Goal: Task Accomplishment & Management: Complete application form

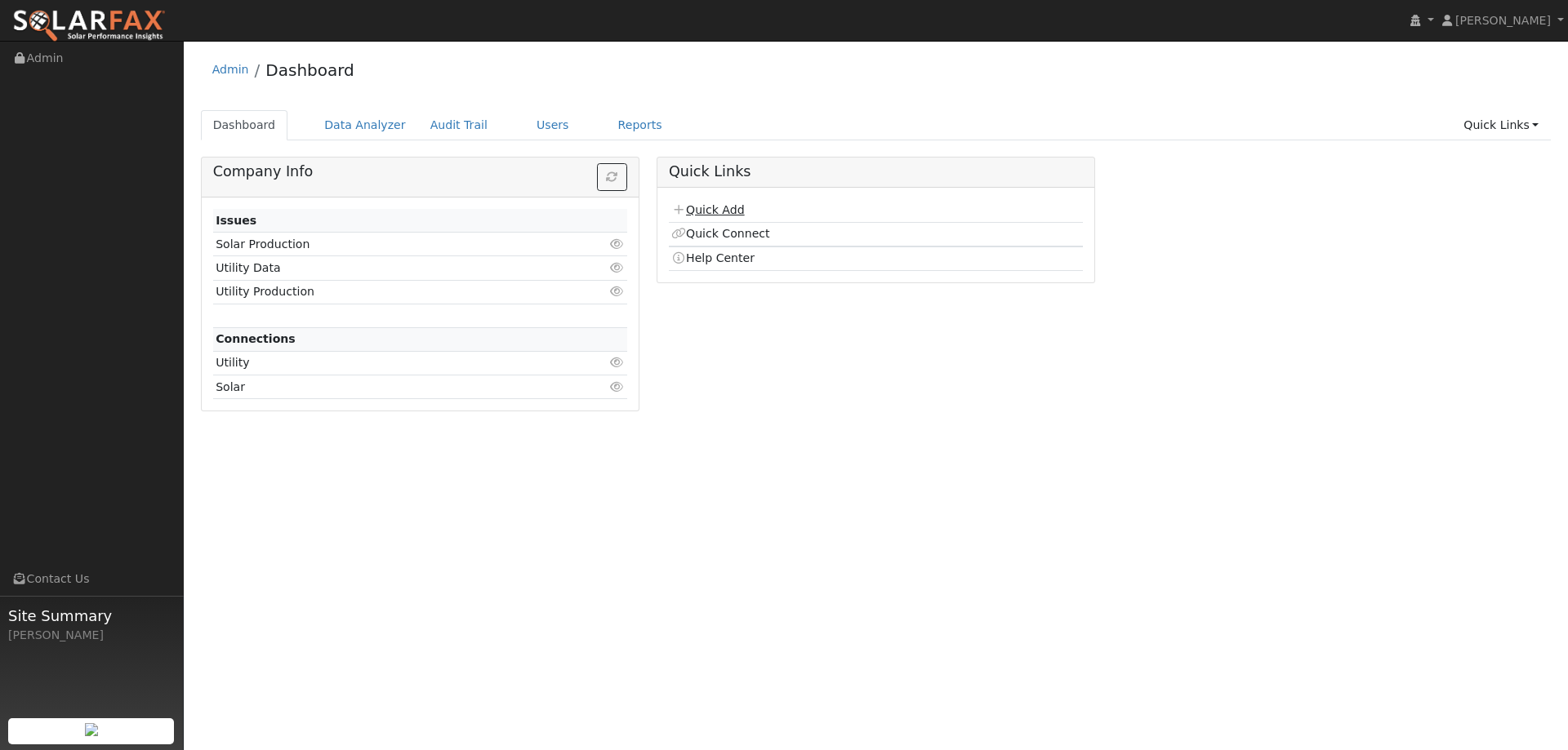
click at [740, 208] on link "Quick Add" at bounding box center [707, 209] width 72 height 13
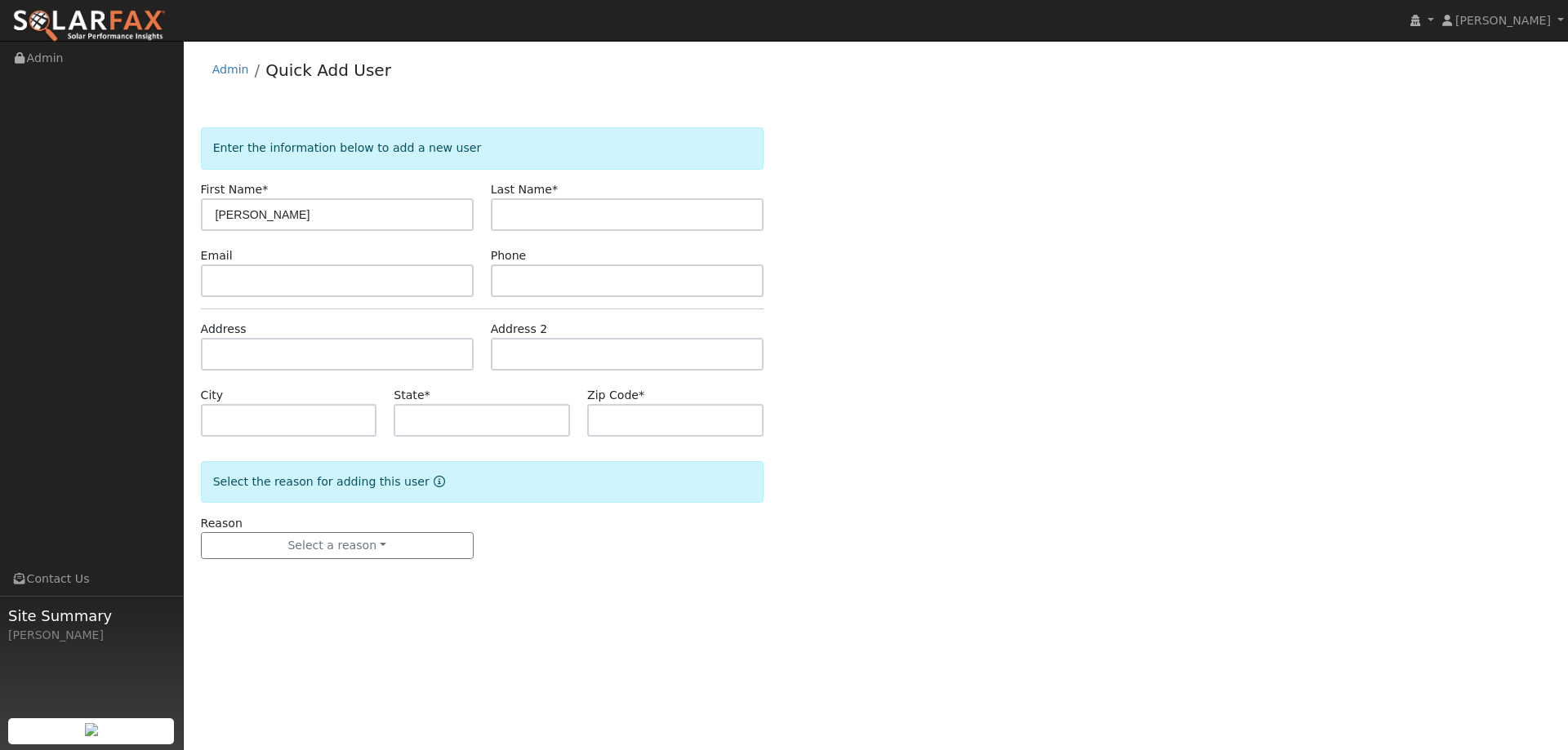
type input "[PERSON_NAME]"
type input "Watso"
paste input "[EMAIL_ADDRESS][DOMAIN_NAME]"
type input "[EMAIL_ADDRESS][DOMAIN_NAME]"
click at [583, 270] on input "text" at bounding box center [626, 280] width 272 height 32
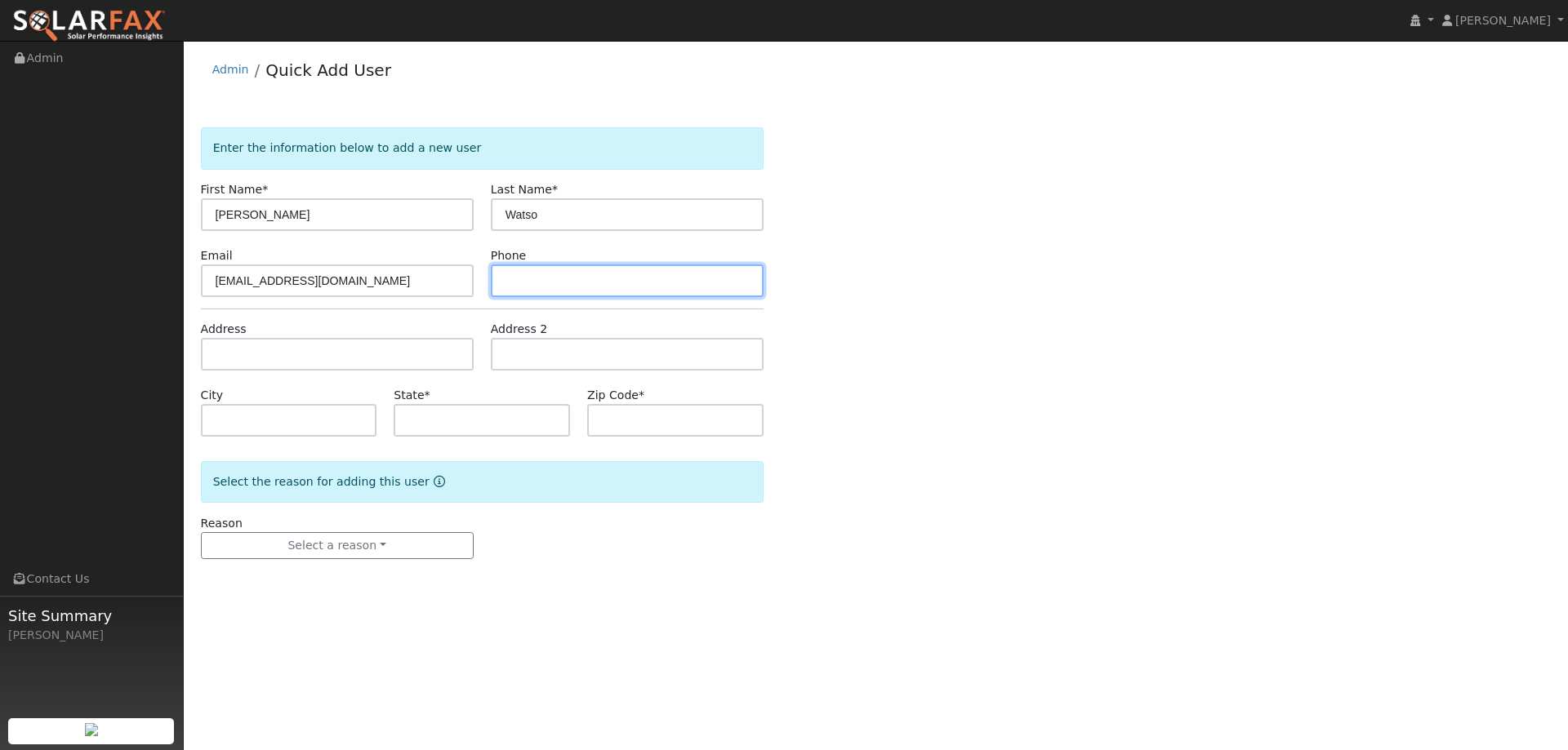
paste input "[PHONE_NUMBER]"
type input "[PHONE_NUMBER]"
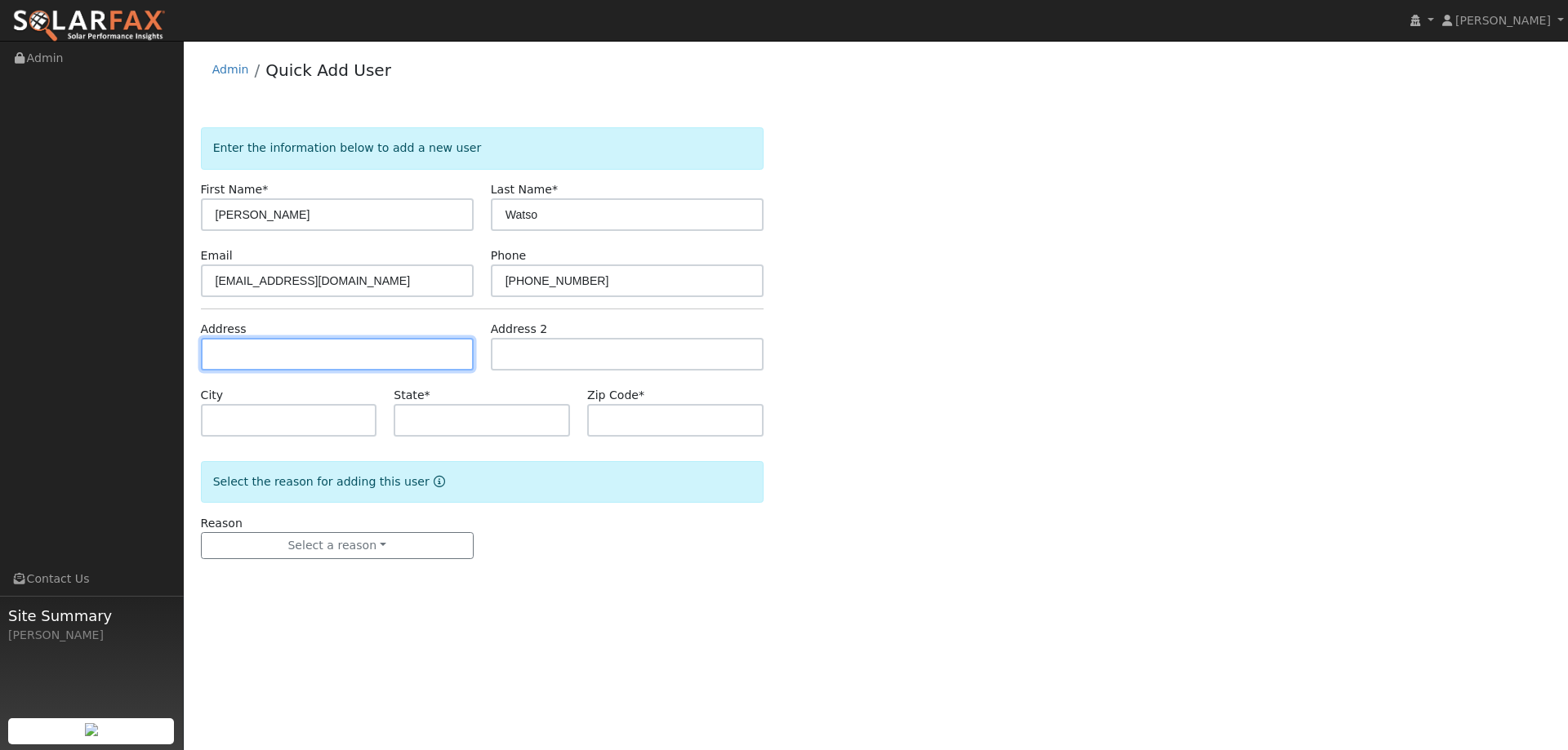
click at [438, 351] on input "text" at bounding box center [337, 353] width 272 height 32
paste input "[STREET_ADDRESS]"
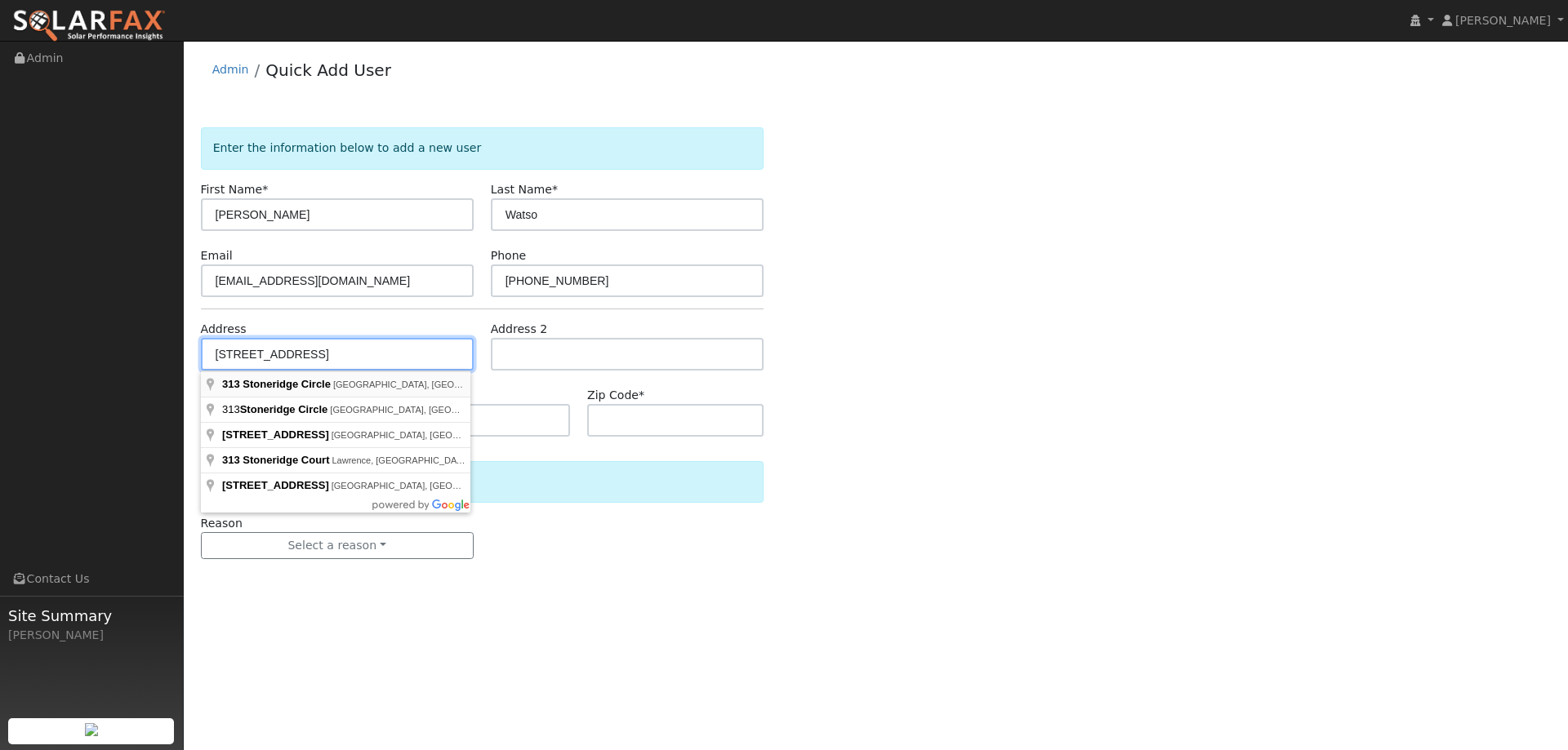
type input "[STREET_ADDRESS]"
type input "[GEOGRAPHIC_DATA]"
type input "CA"
type input "95687"
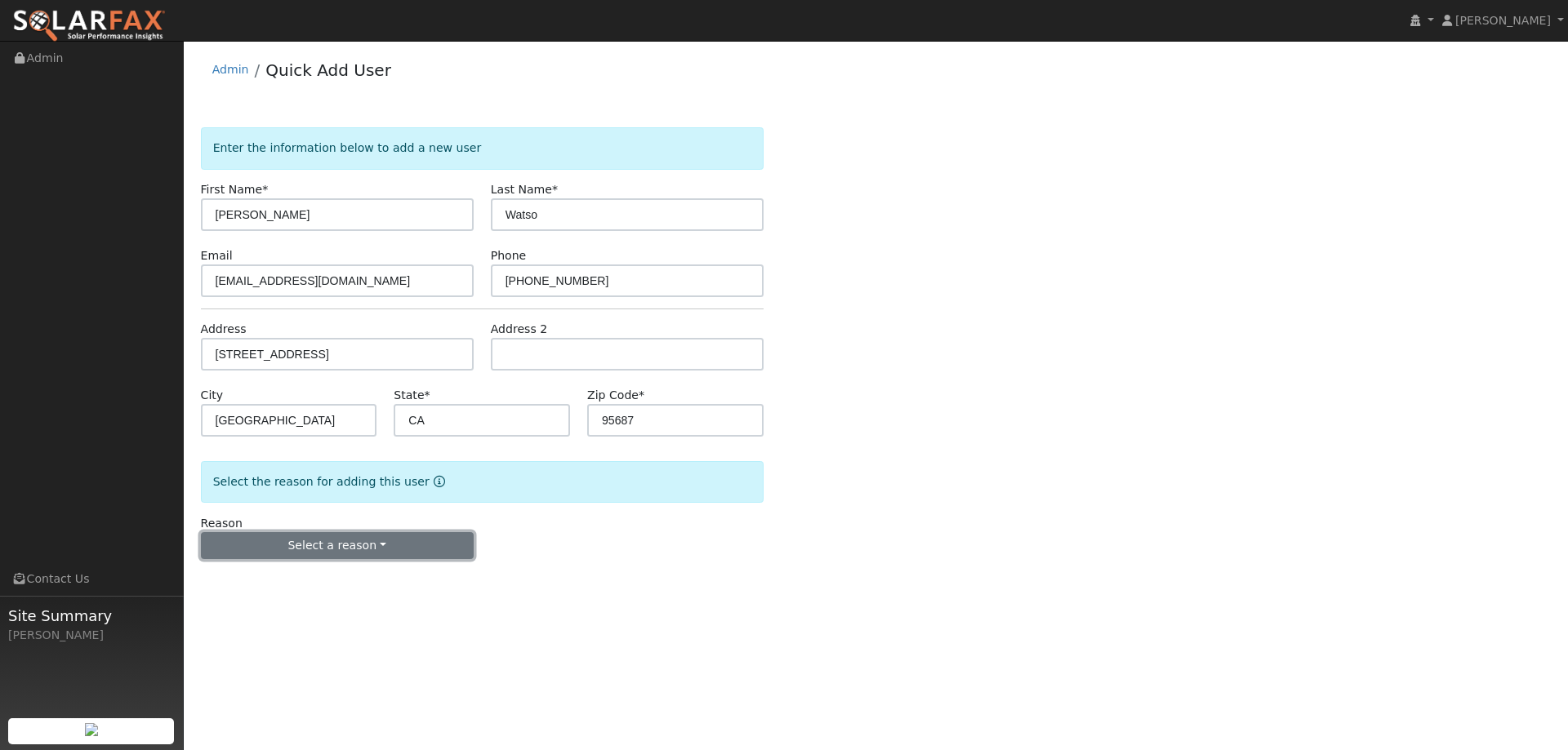
click at [313, 552] on button "Select a reason" at bounding box center [337, 546] width 272 height 27
click at [277, 588] on link "New lead" at bounding box center [292, 578] width 181 height 22
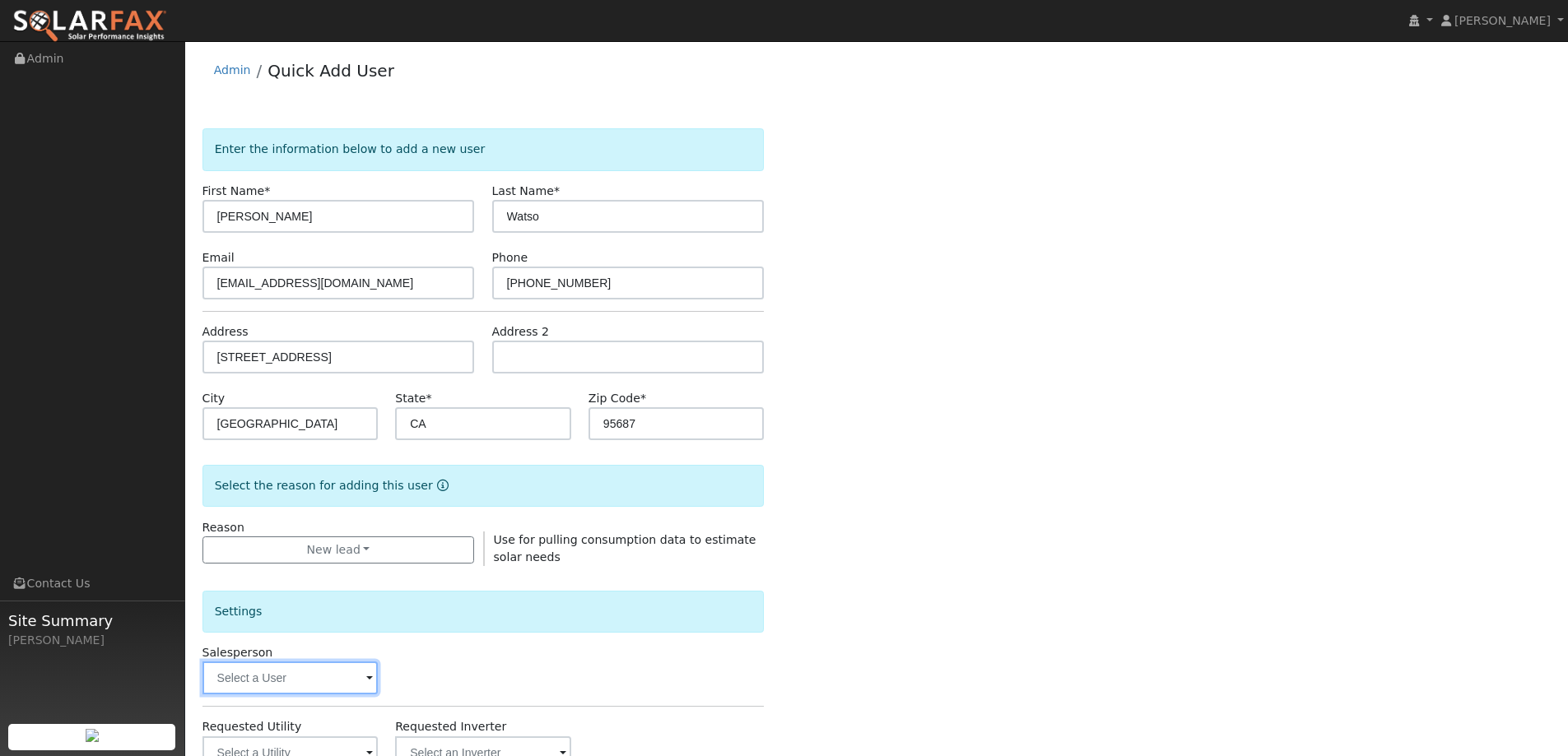
click at [359, 670] on input "text" at bounding box center [290, 677] width 176 height 32
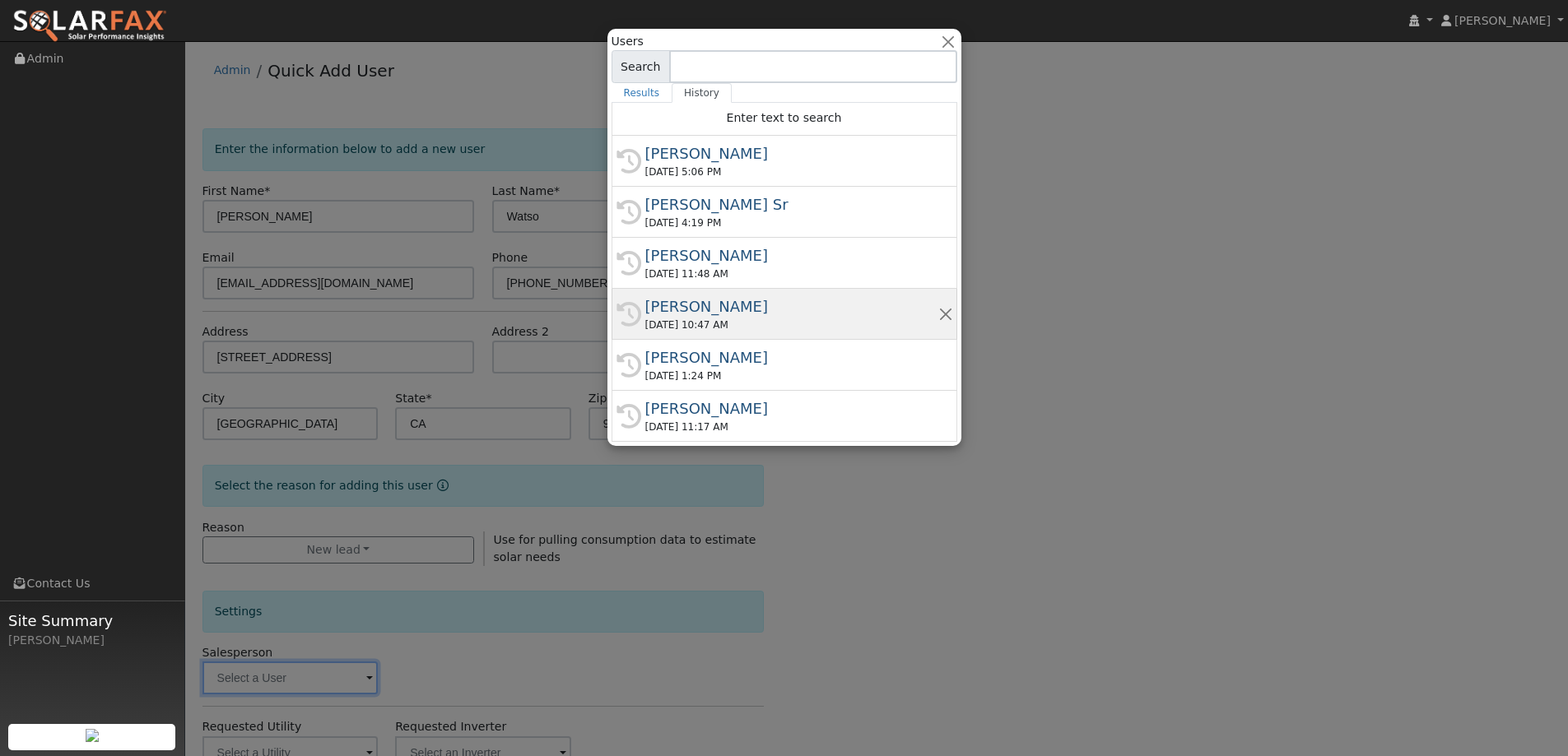
click at [721, 318] on div "[DATE] 10:47 AM" at bounding box center [792, 324] width 293 height 15
type input "[PERSON_NAME]"
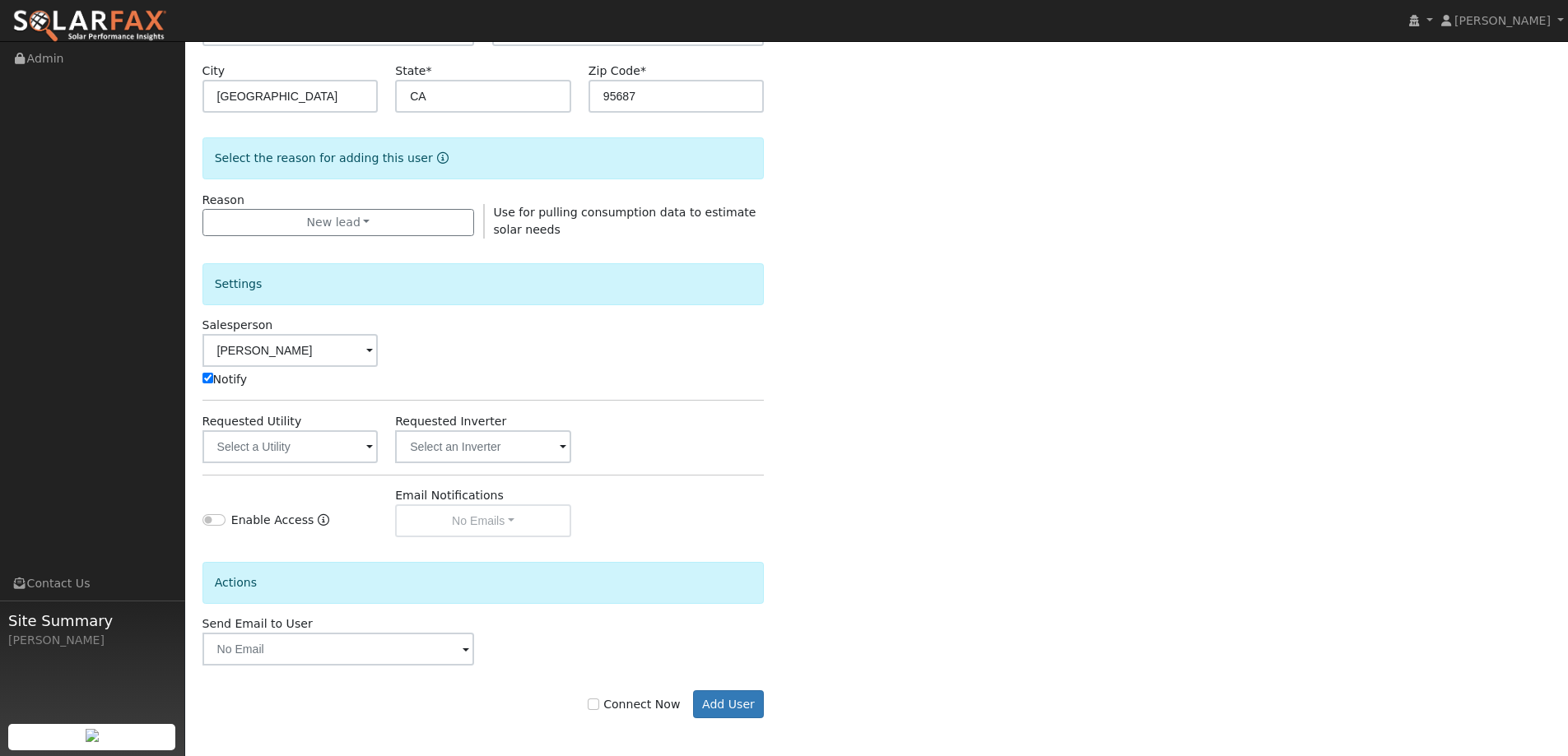
scroll to position [329, 0]
click at [328, 440] on input "text" at bounding box center [290, 444] width 176 height 32
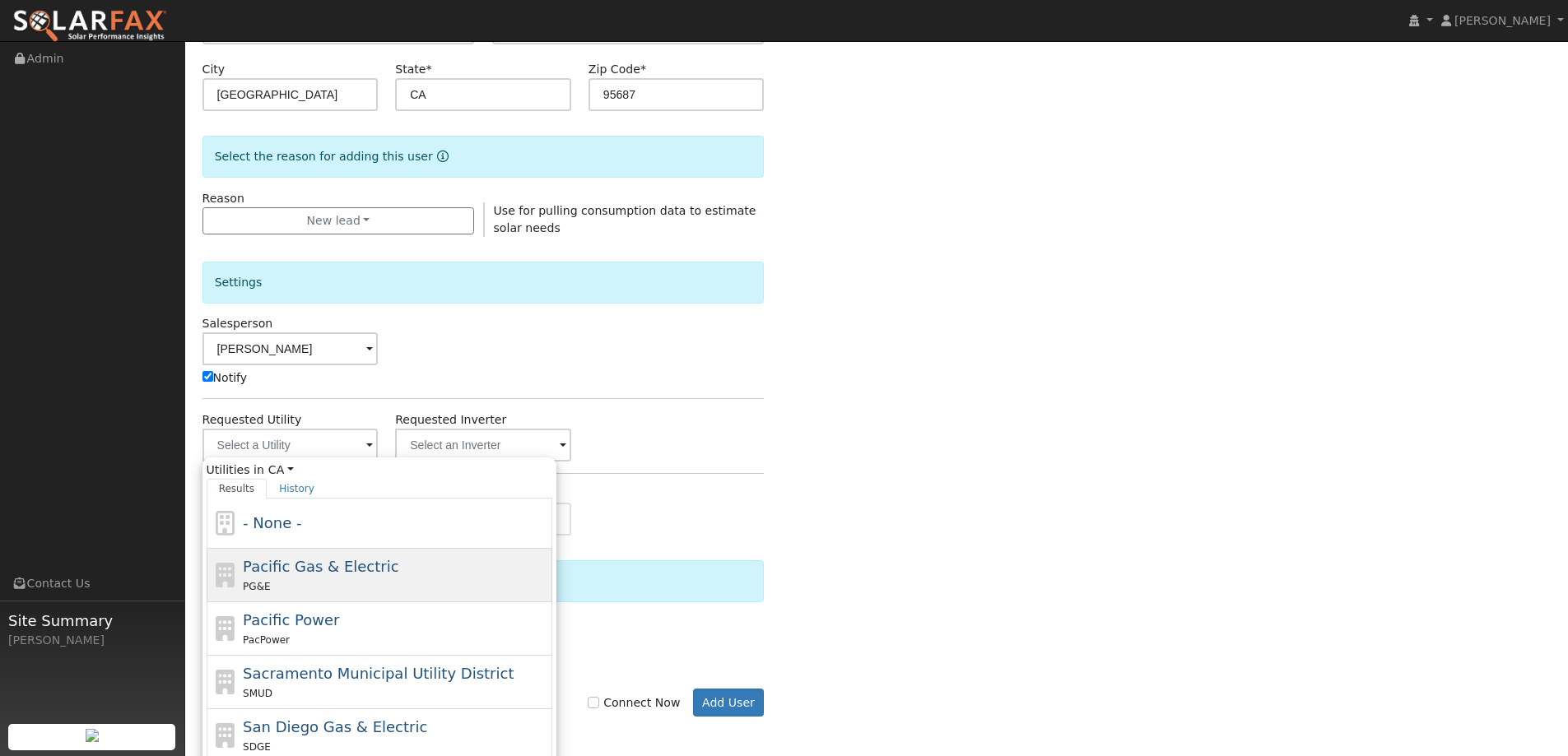
click at [361, 582] on div "PG&E" at bounding box center [395, 586] width 305 height 18
type input "Pacific Gas & Electric"
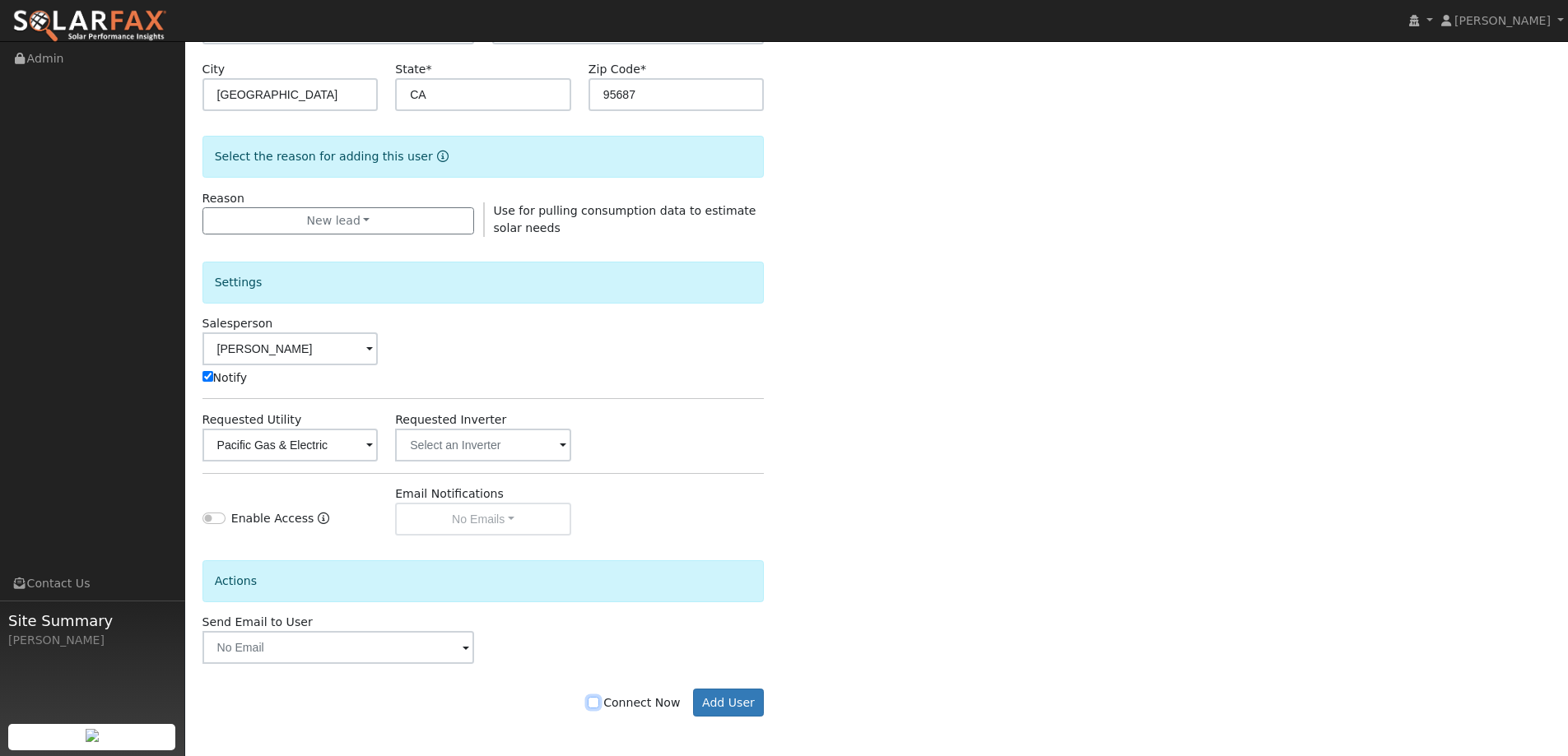
click at [599, 703] on input "Connect Now" at bounding box center [593, 703] width 12 height 12
checkbox input "true"
click at [716, 703] on button "Add User" at bounding box center [729, 702] width 72 height 28
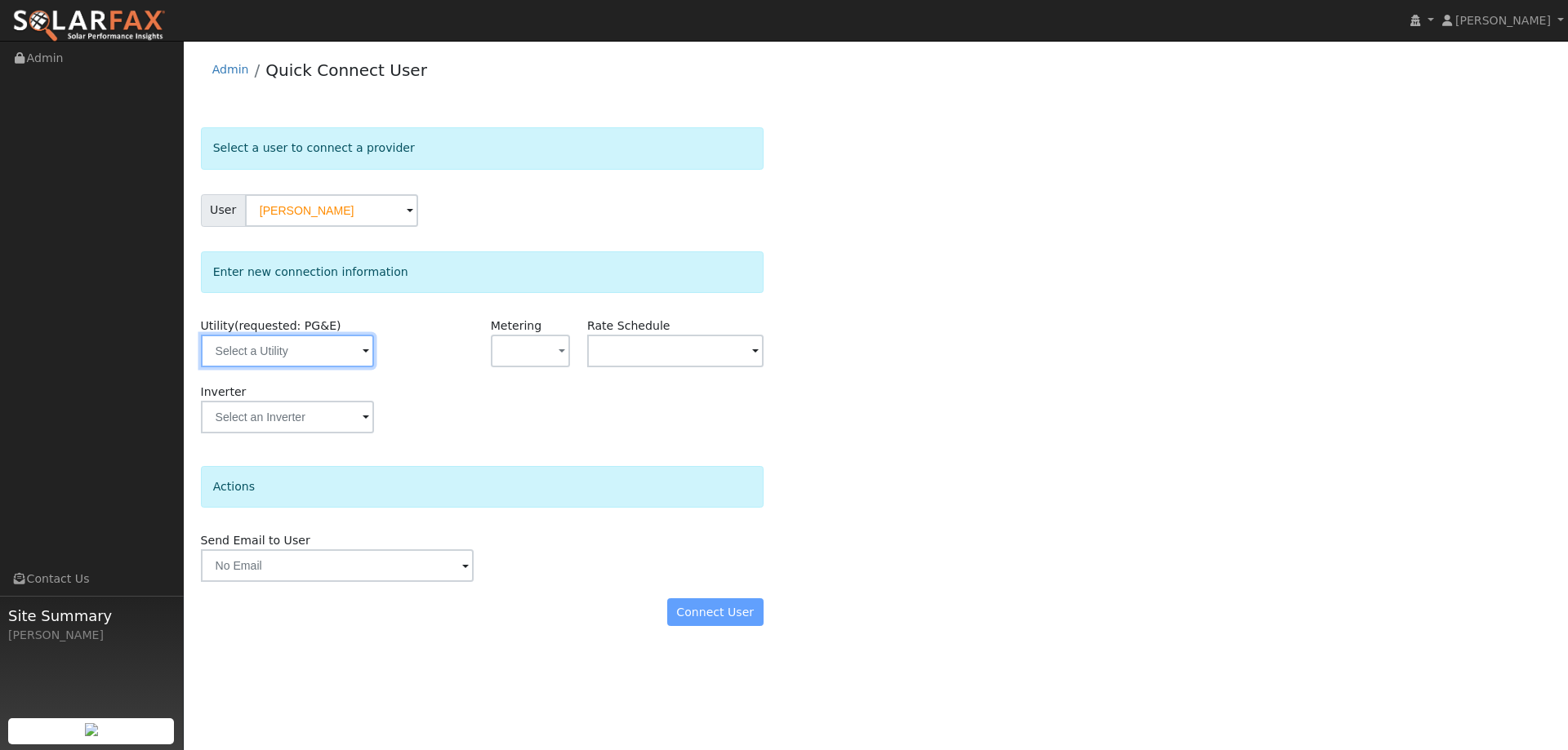
click at [258, 347] on input "text" at bounding box center [287, 350] width 173 height 32
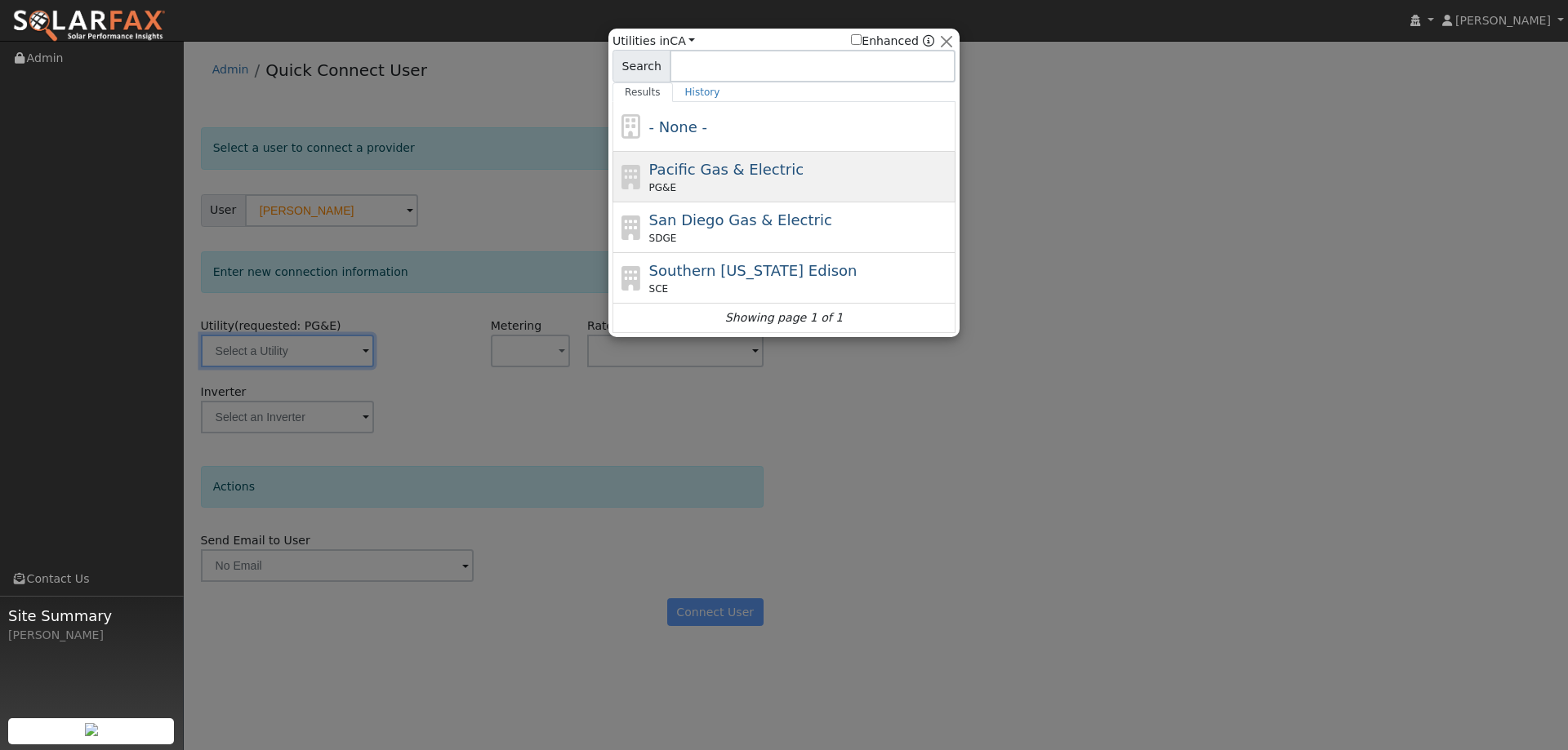
click at [722, 175] on span "Pacific Gas & Electric" at bounding box center [726, 170] width 154 height 18
type input "PG&E"
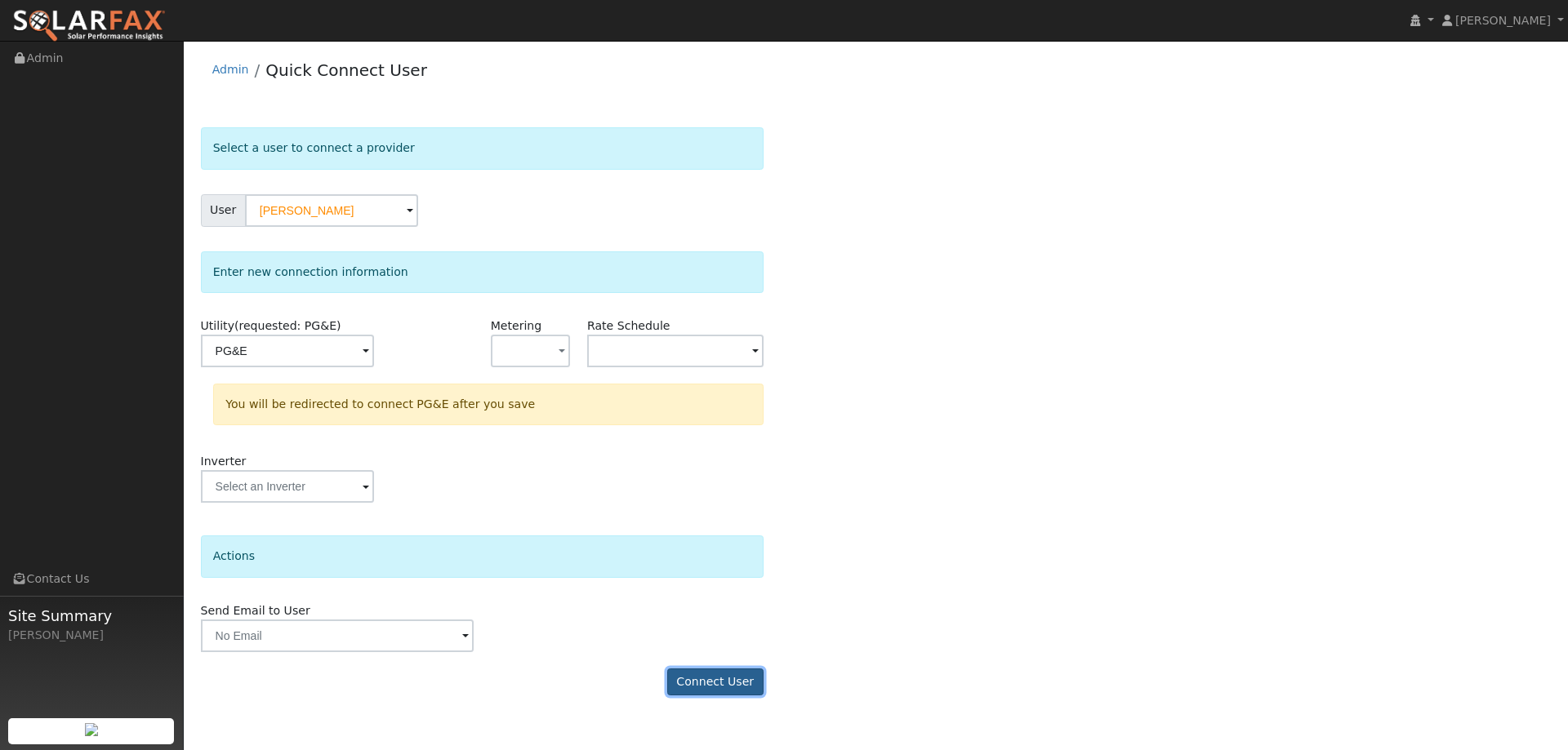
click at [698, 680] on button "Connect User" at bounding box center [715, 682] width 97 height 27
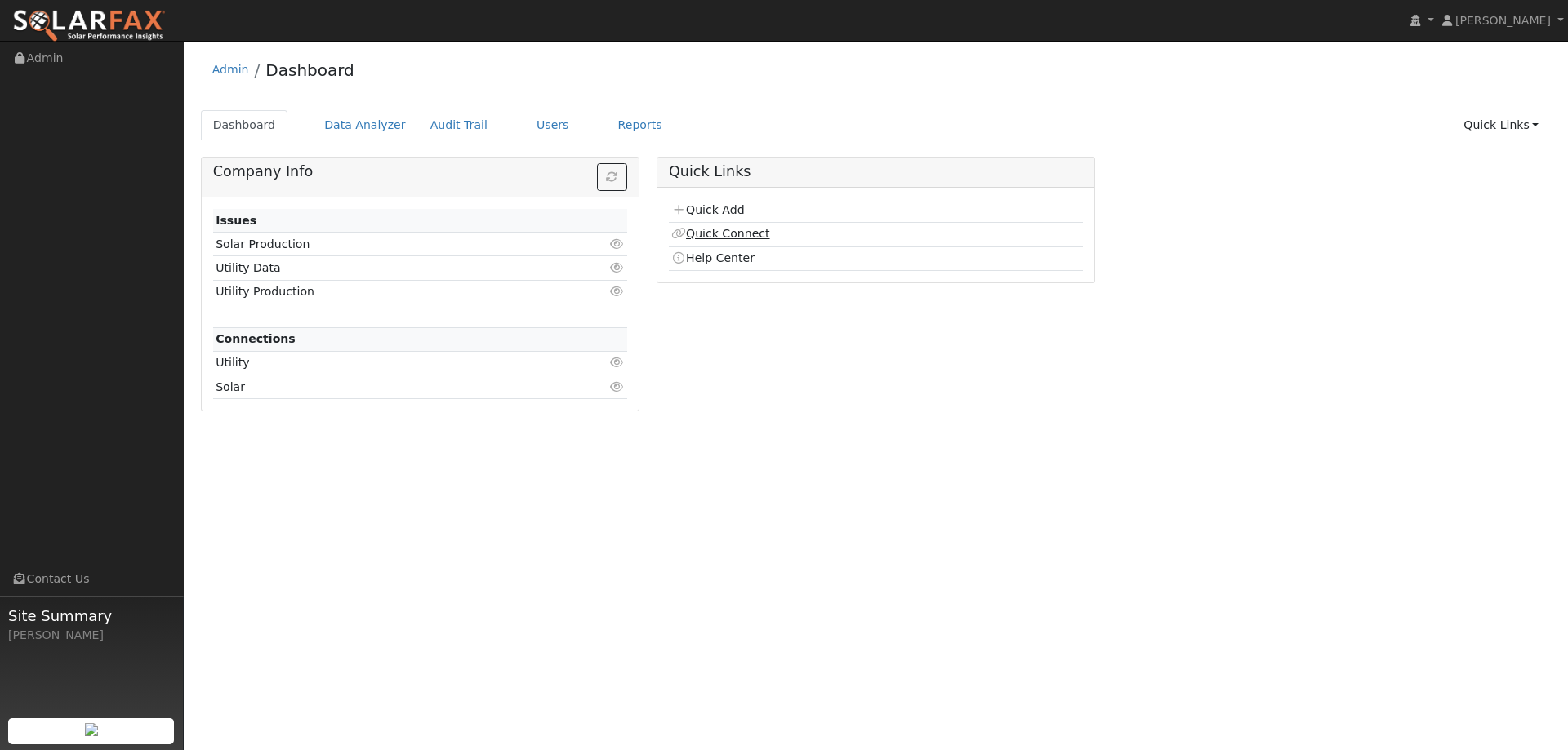
click at [757, 229] on link "Quick Connect" at bounding box center [720, 233] width 98 height 13
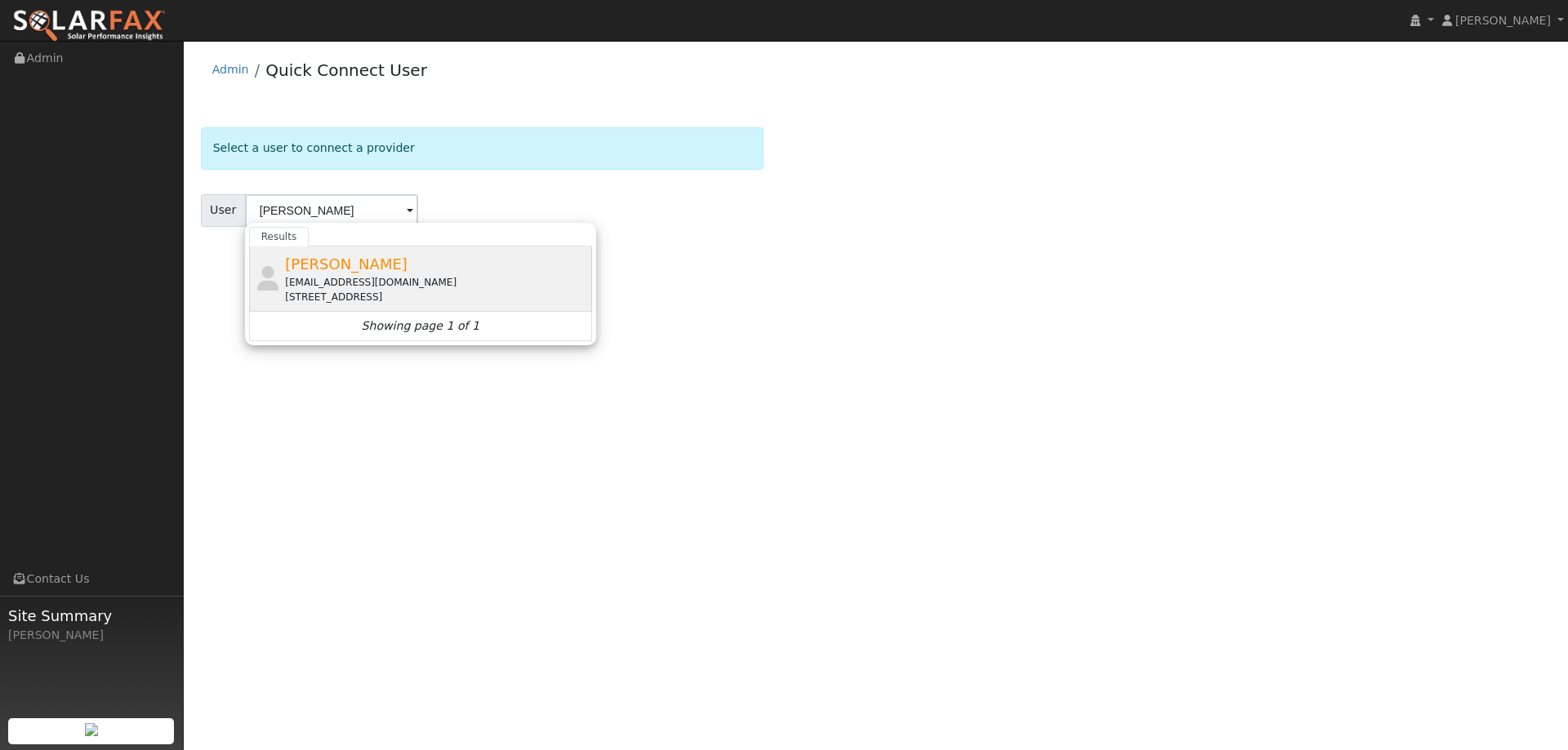
click at [450, 276] on div "[EMAIL_ADDRESS][DOMAIN_NAME]" at bounding box center [436, 282] width 302 height 15
type input "[PERSON_NAME]"
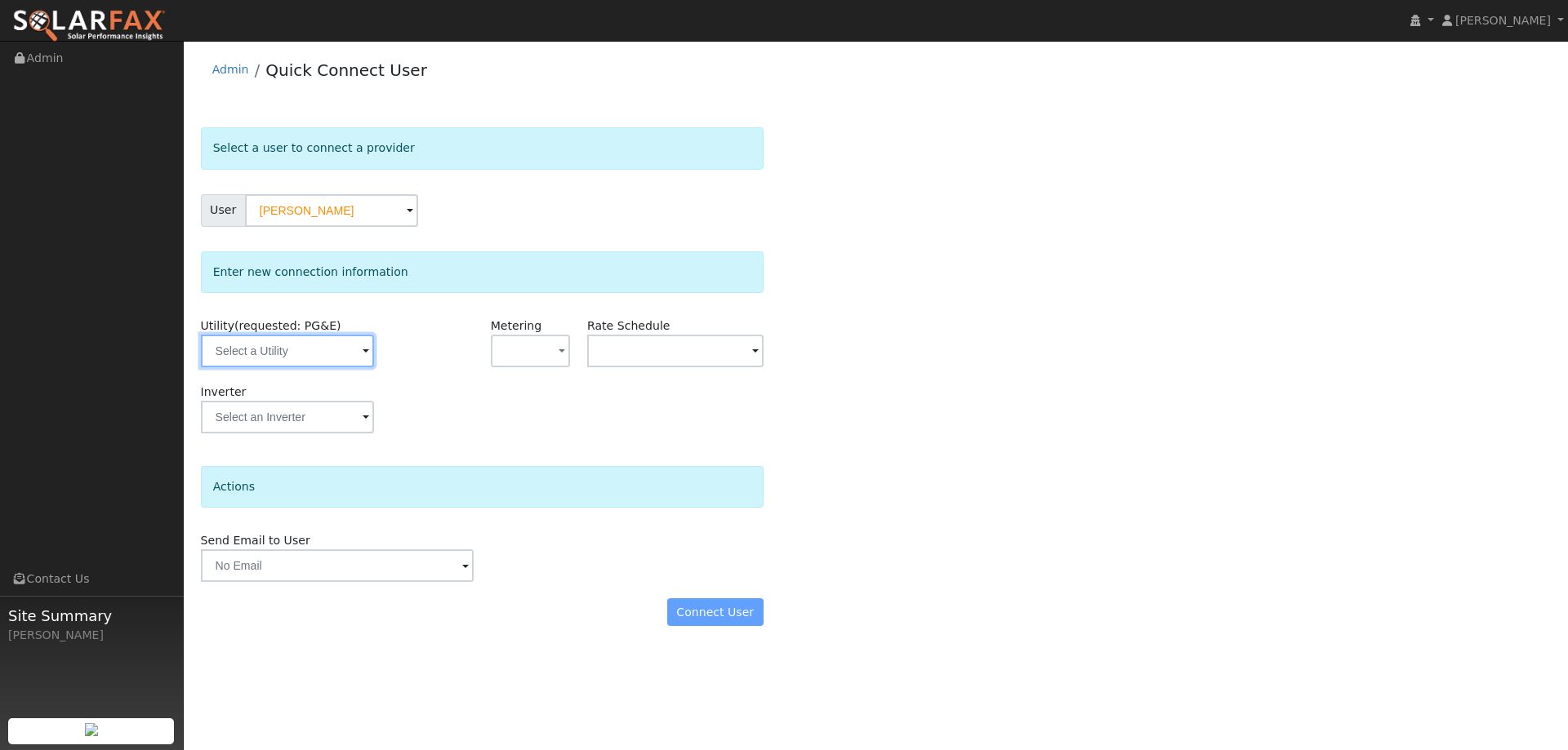
click at [338, 363] on input "text" at bounding box center [287, 350] width 173 height 32
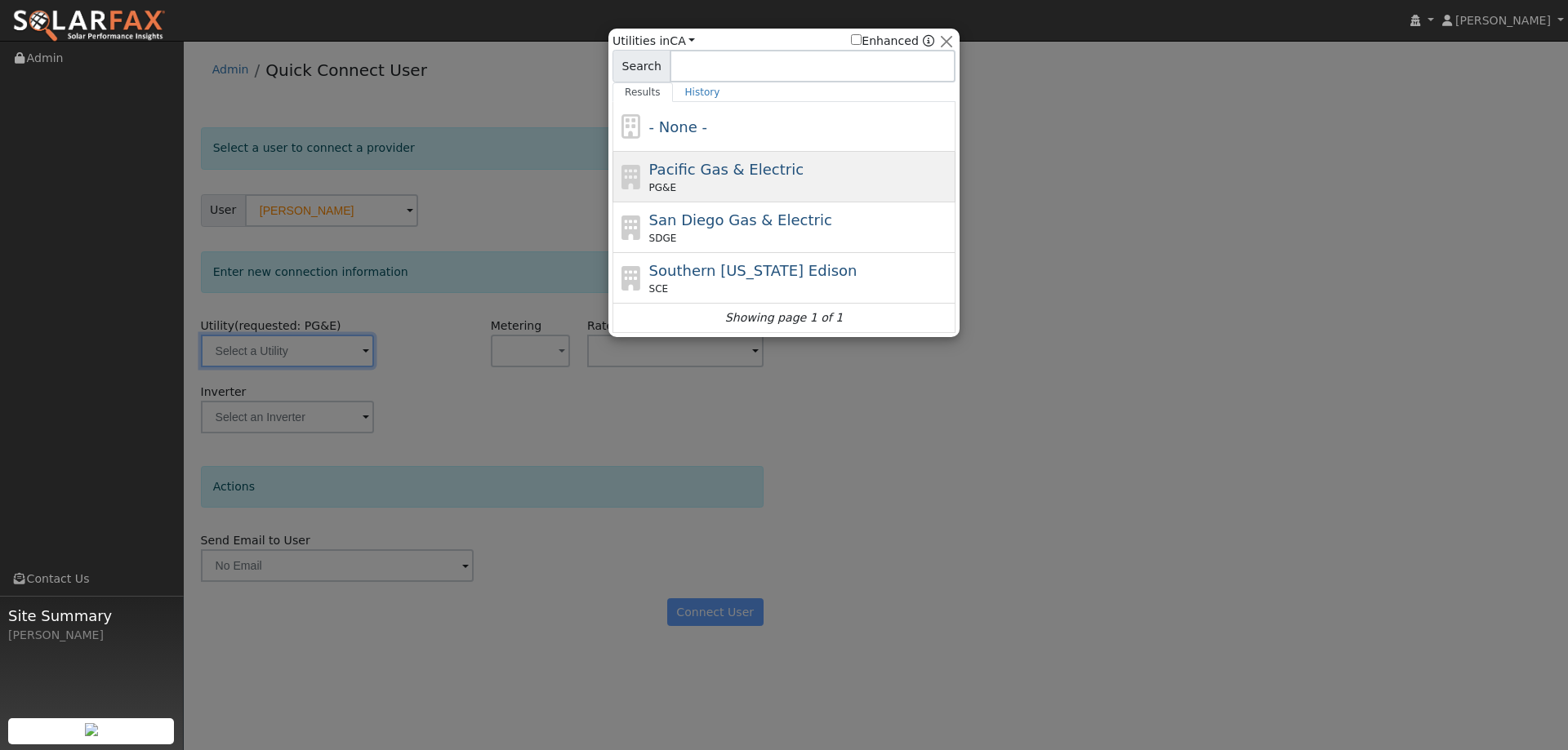
click at [662, 187] on span "PG&E" at bounding box center [663, 187] width 27 height 15
type input "PG&E"
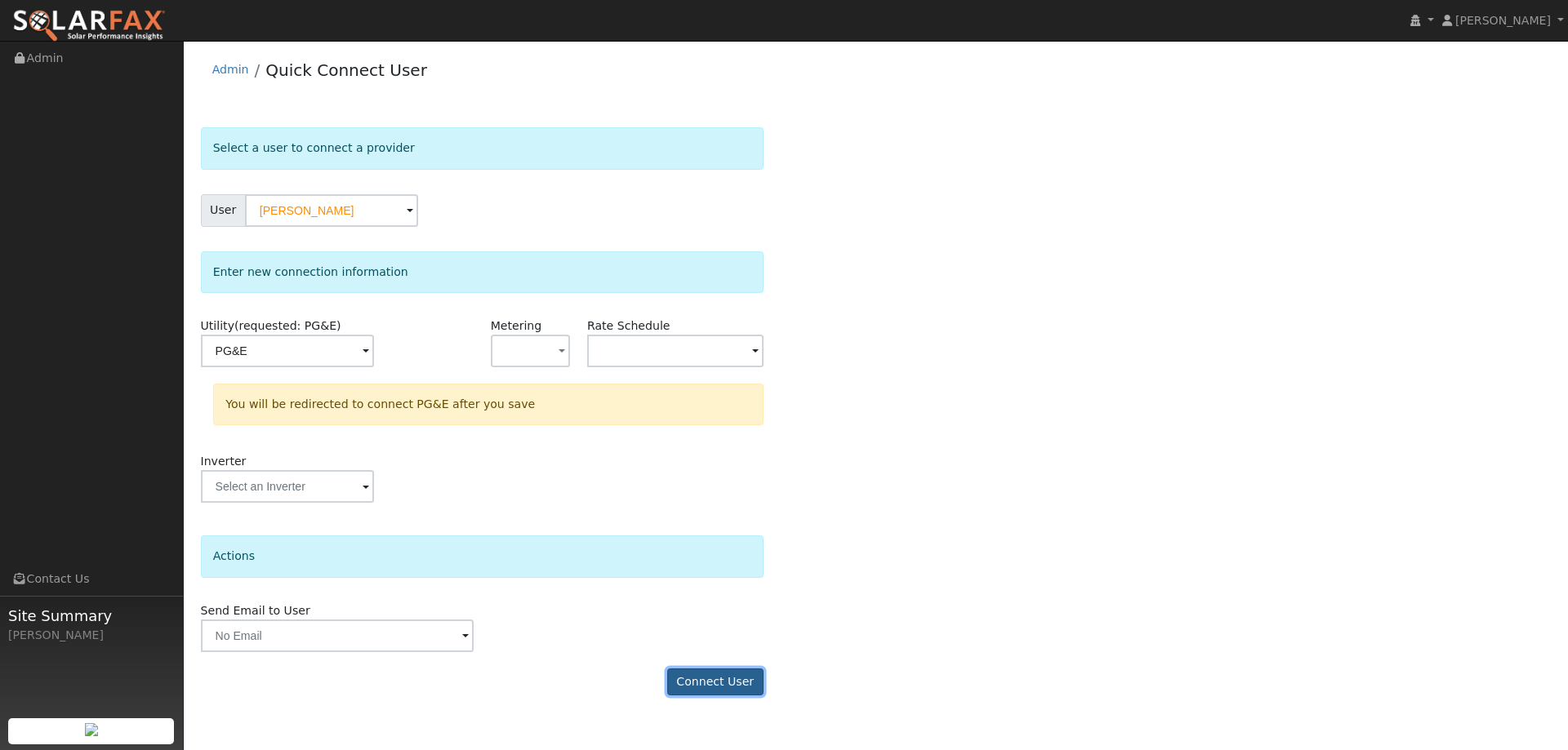
click at [746, 673] on button "Connect User" at bounding box center [715, 682] width 97 height 27
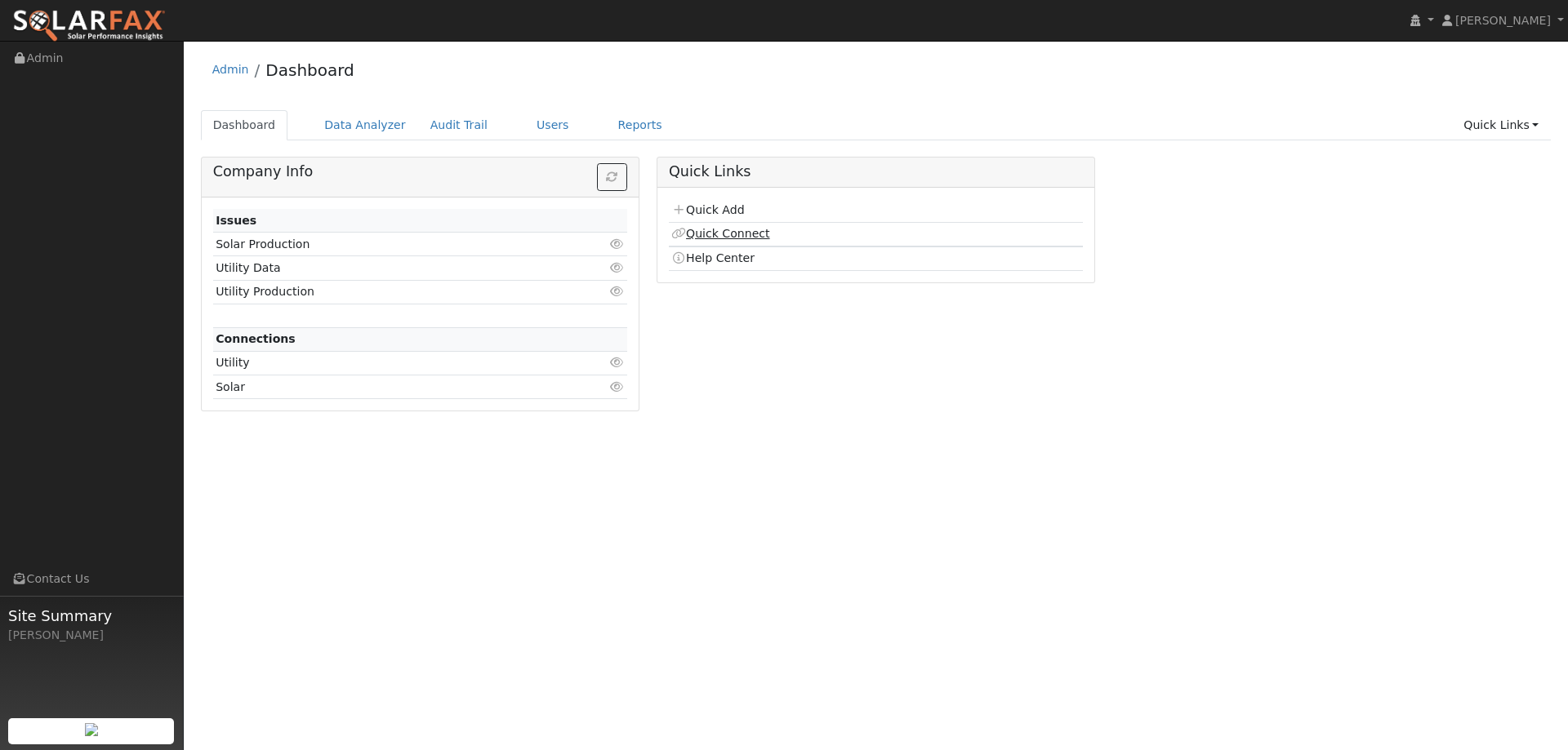
click at [724, 230] on link "Quick Connect" at bounding box center [720, 233] width 98 height 13
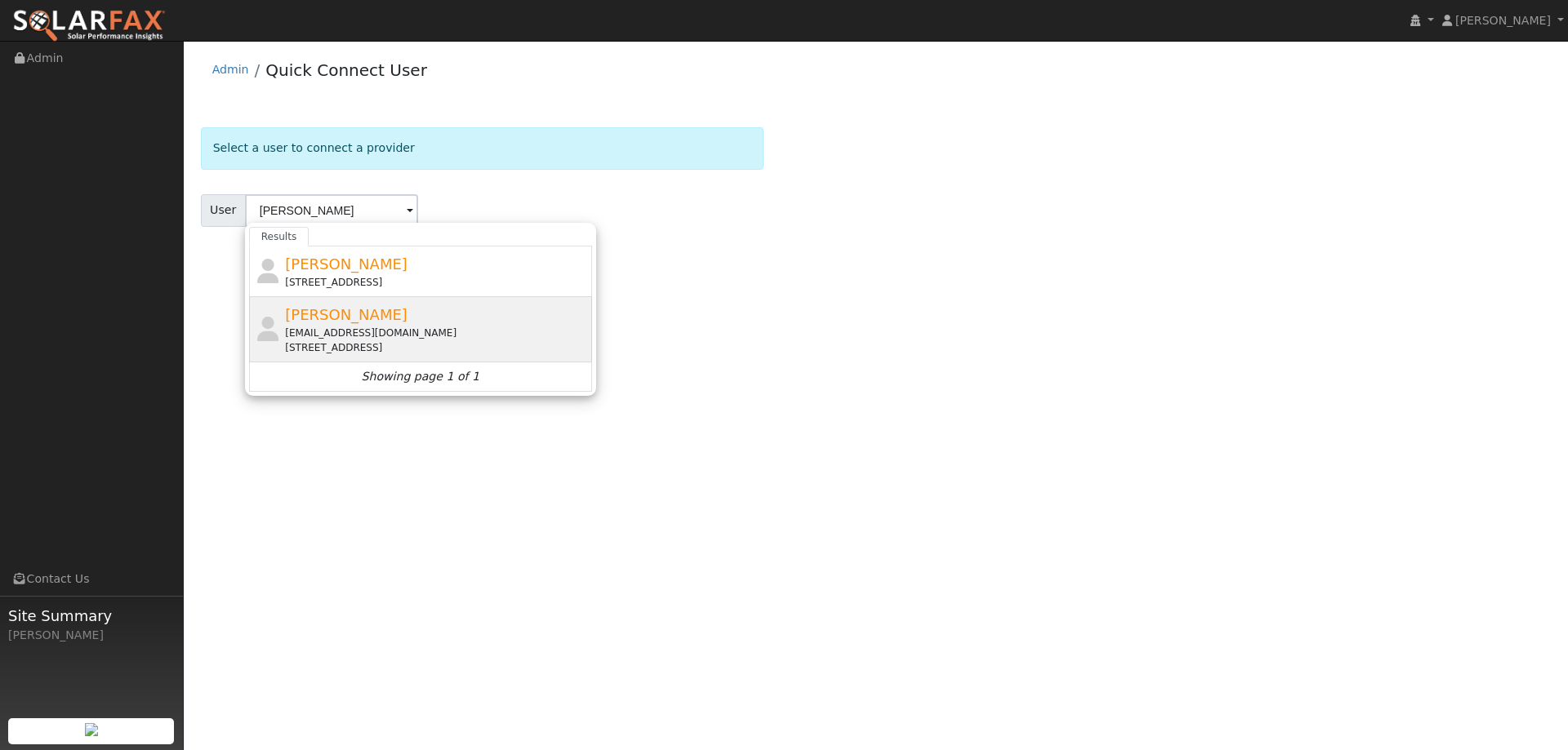
click at [380, 336] on div "[EMAIL_ADDRESS][DOMAIN_NAME]" at bounding box center [436, 333] width 302 height 15
type input "[PERSON_NAME]"
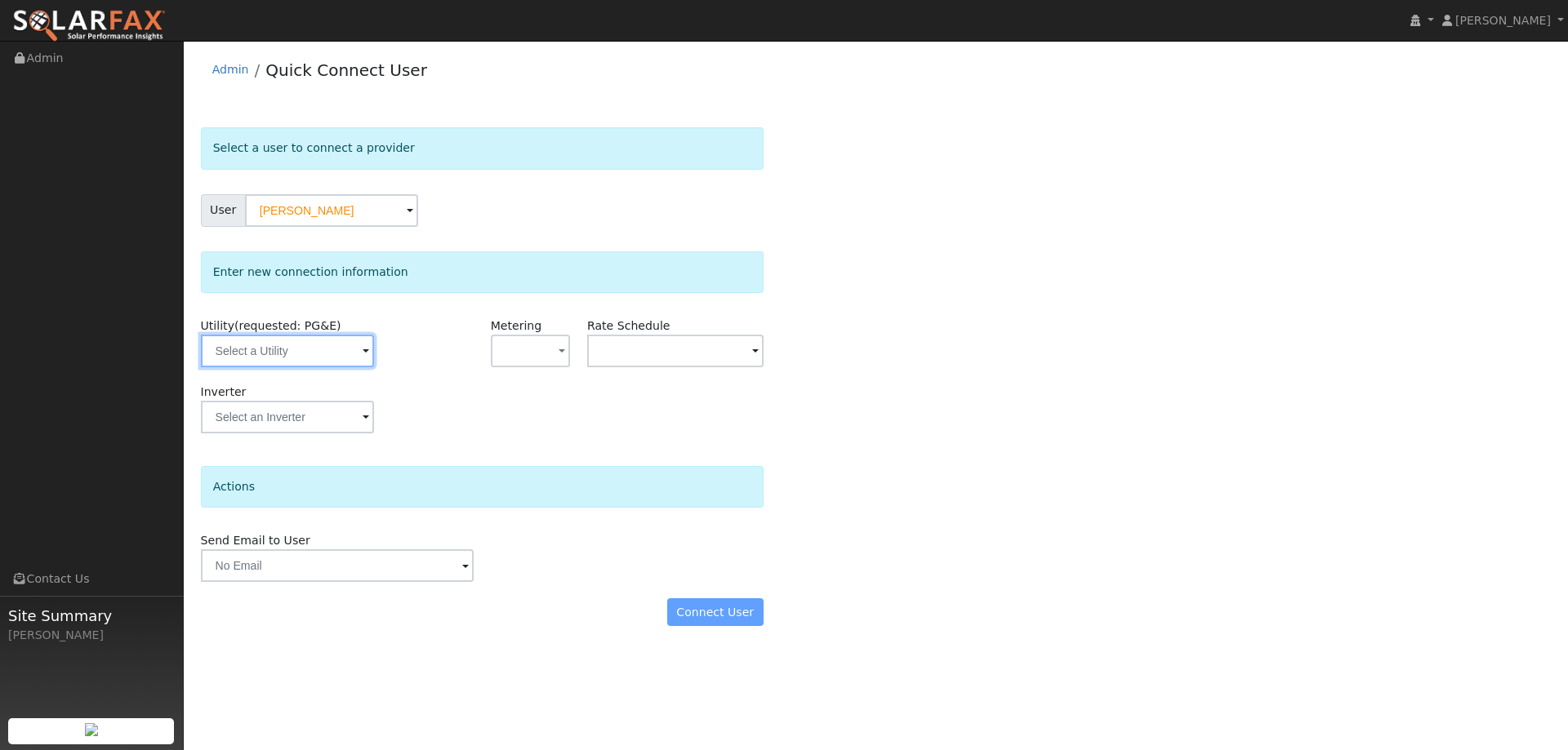
click at [356, 344] on input "text" at bounding box center [287, 350] width 173 height 32
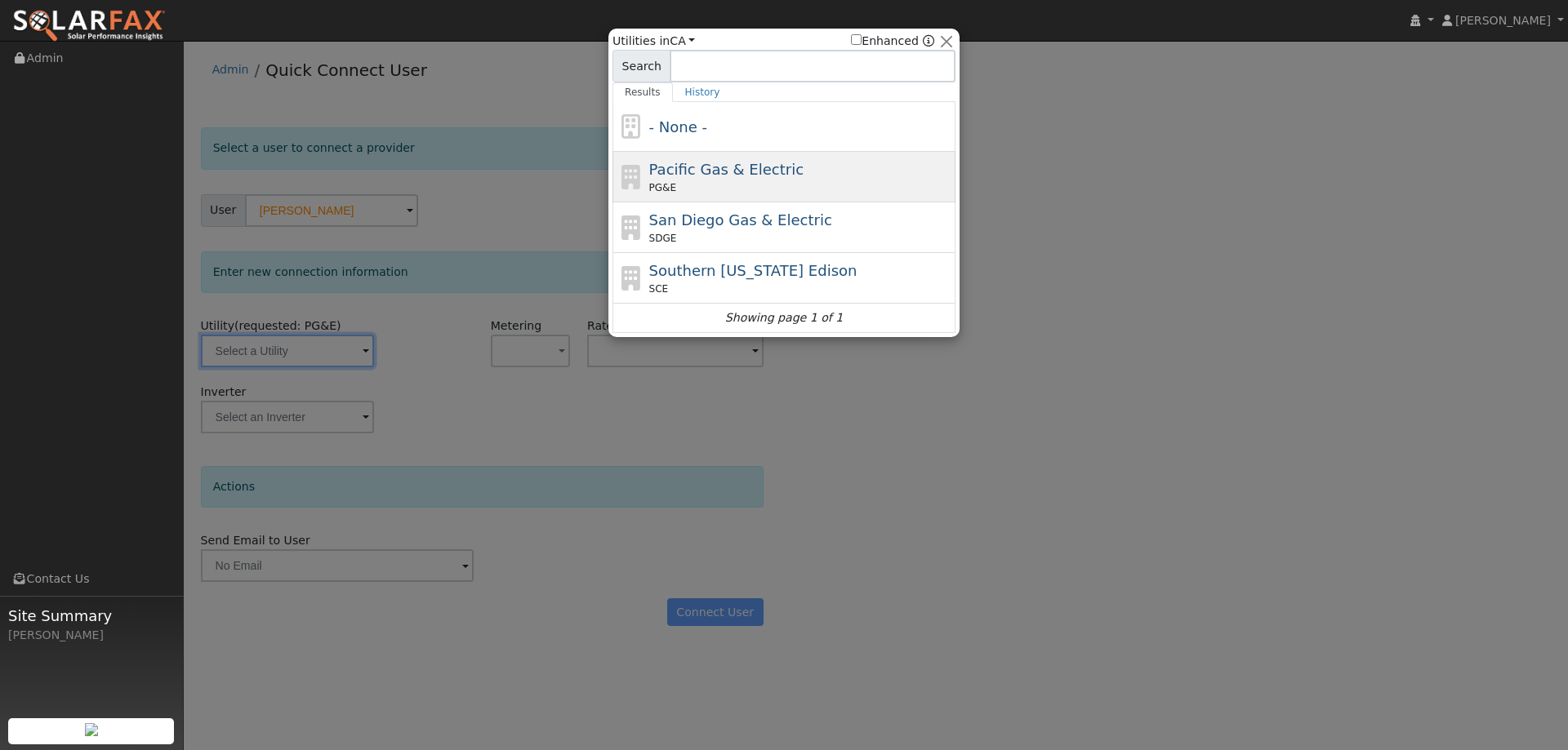
click at [658, 189] on span "PG&E" at bounding box center [663, 187] width 27 height 15
type input "PG&E"
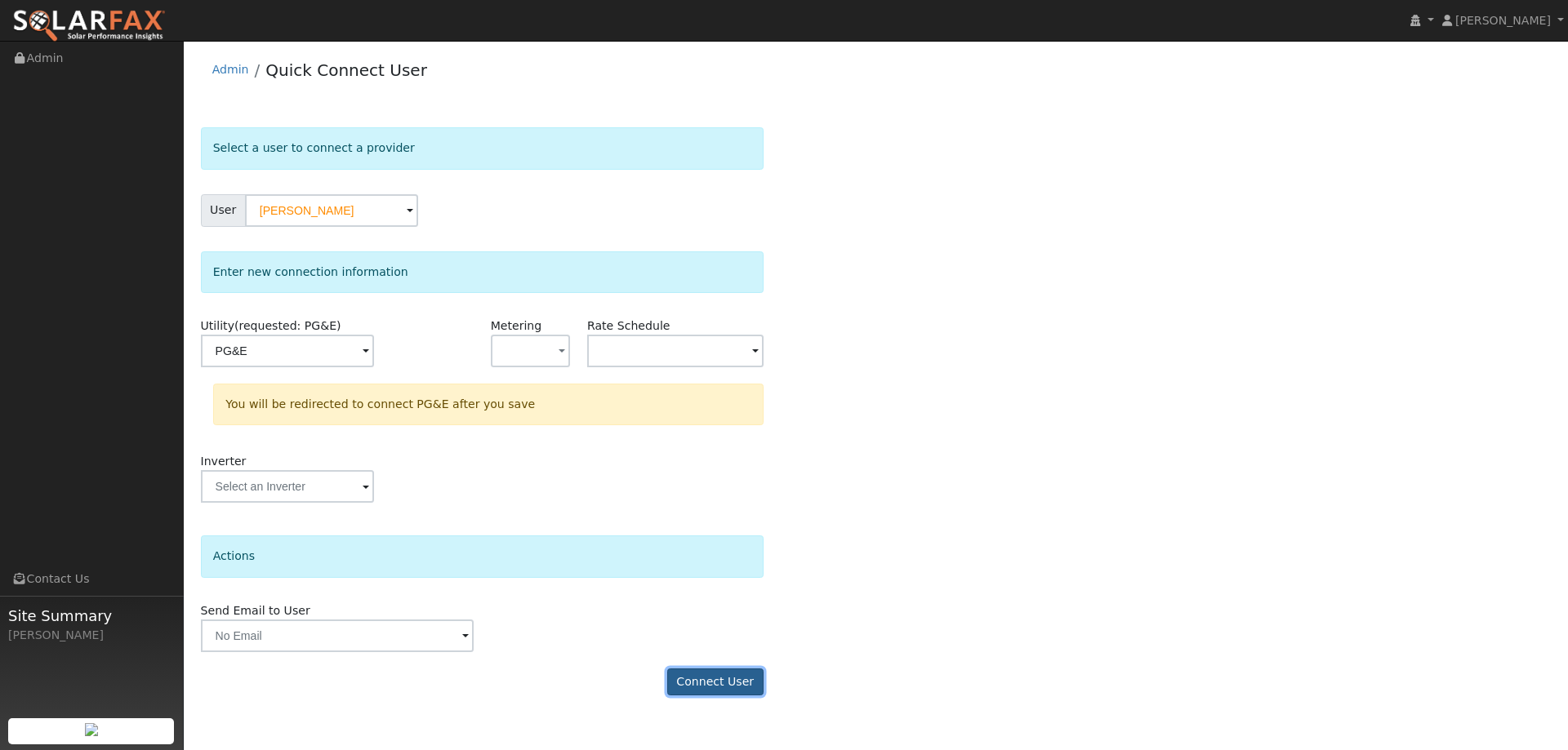
click at [713, 668] on button "Connect User" at bounding box center [715, 682] width 97 height 27
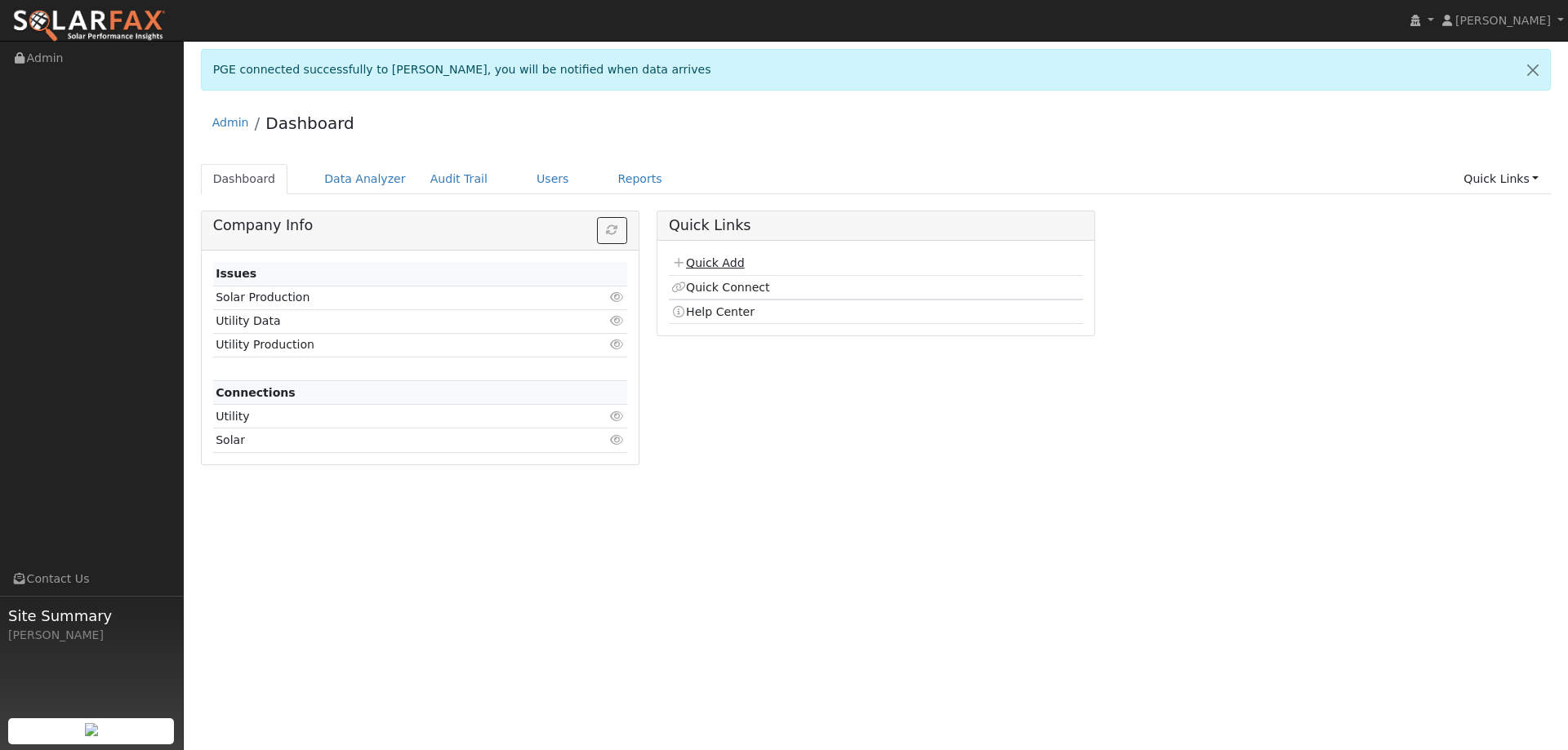
click at [714, 268] on link "Quick Add" at bounding box center [707, 262] width 72 height 13
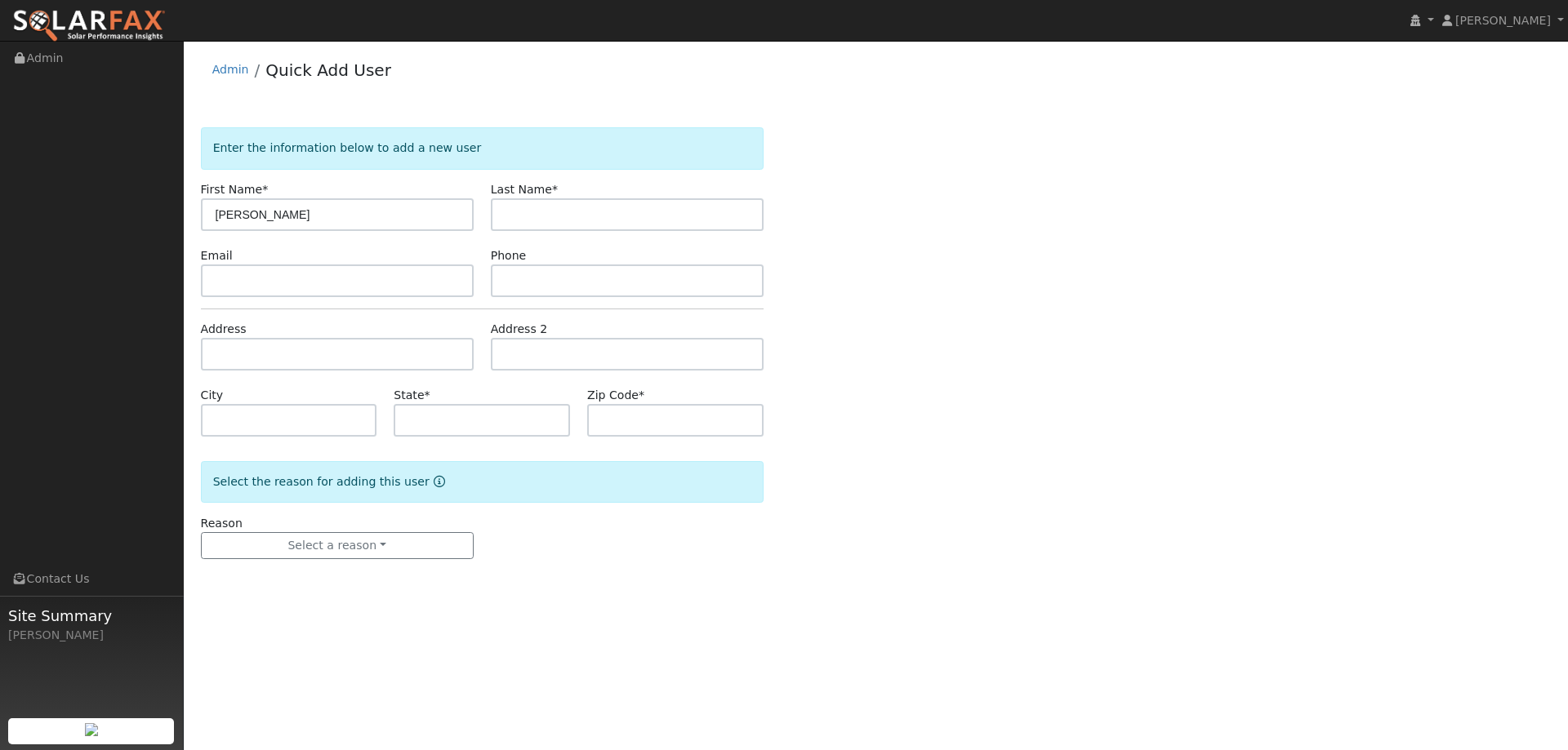
type input "[PERSON_NAME]"
paste input "[PERSON_NAME][EMAIL_ADDRESS][PERSON_NAME][DOMAIN_NAME]"
type input "[PERSON_NAME][EMAIL_ADDRESS][PERSON_NAME][DOMAIN_NAME]"
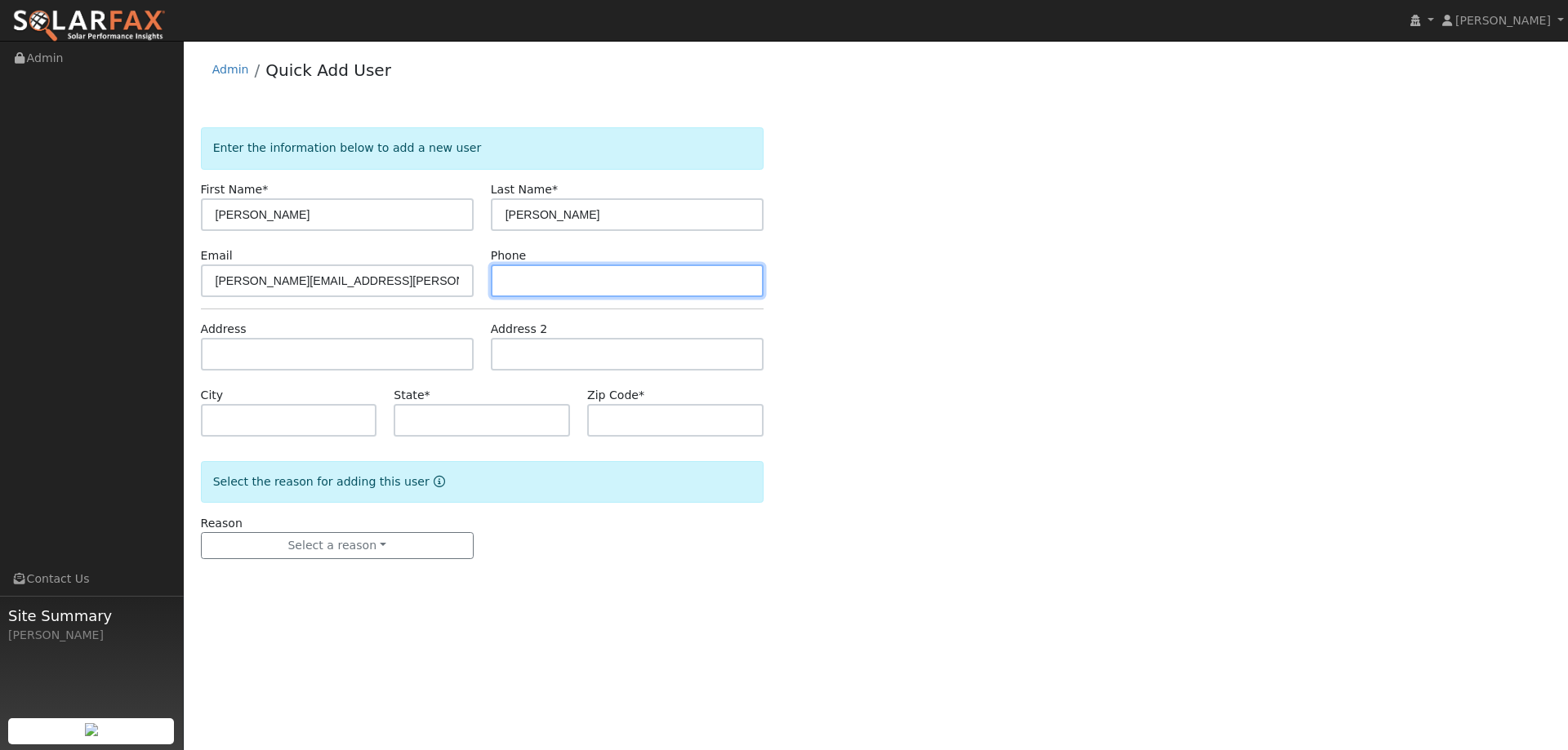
click at [543, 277] on input "text" at bounding box center [626, 280] width 272 height 32
paste input "[PHONE_NUMBER]"
type input "(707) 349-4850"
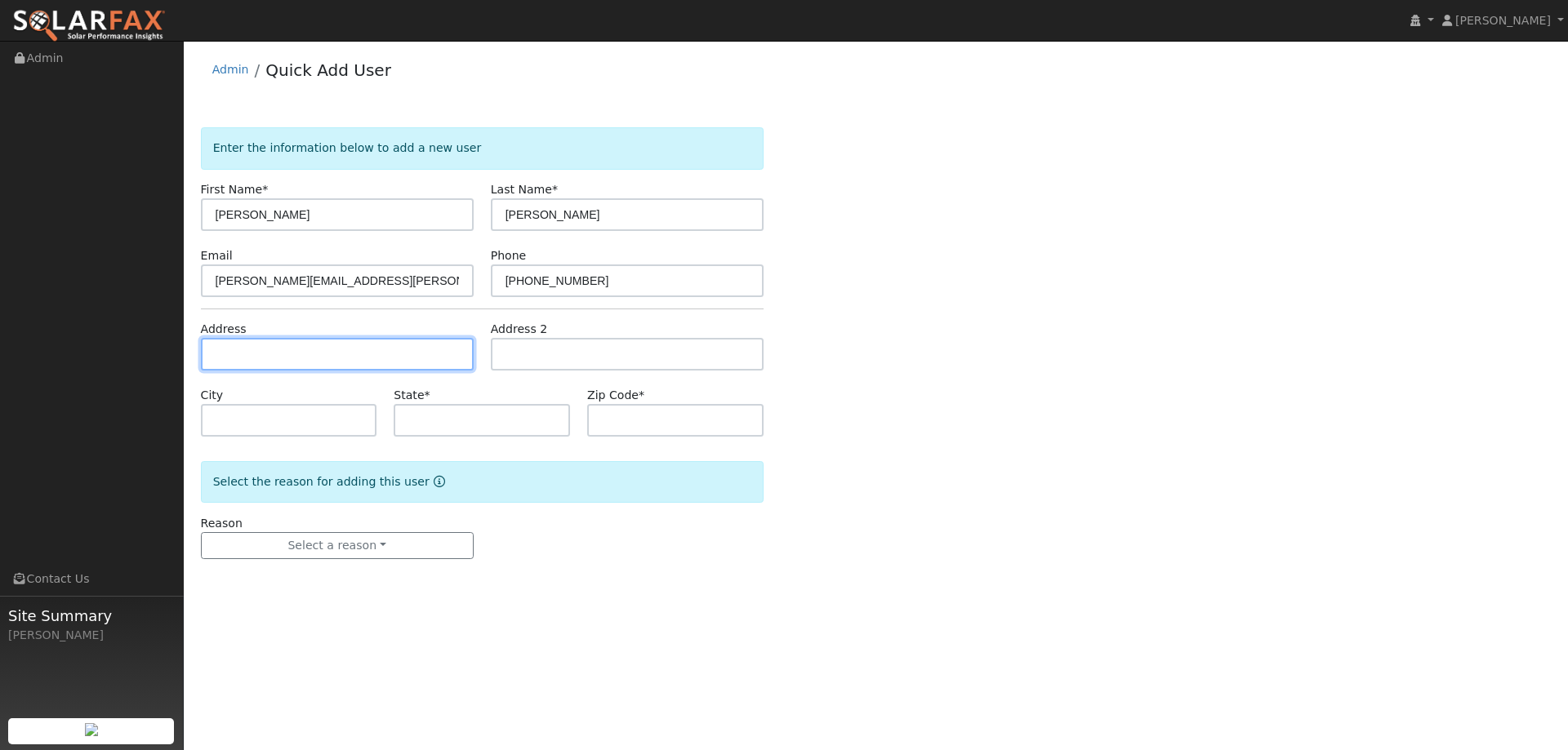
click at [388, 348] on input "text" at bounding box center [337, 353] width 272 height 32
paste input "5176 Pond Side Way"
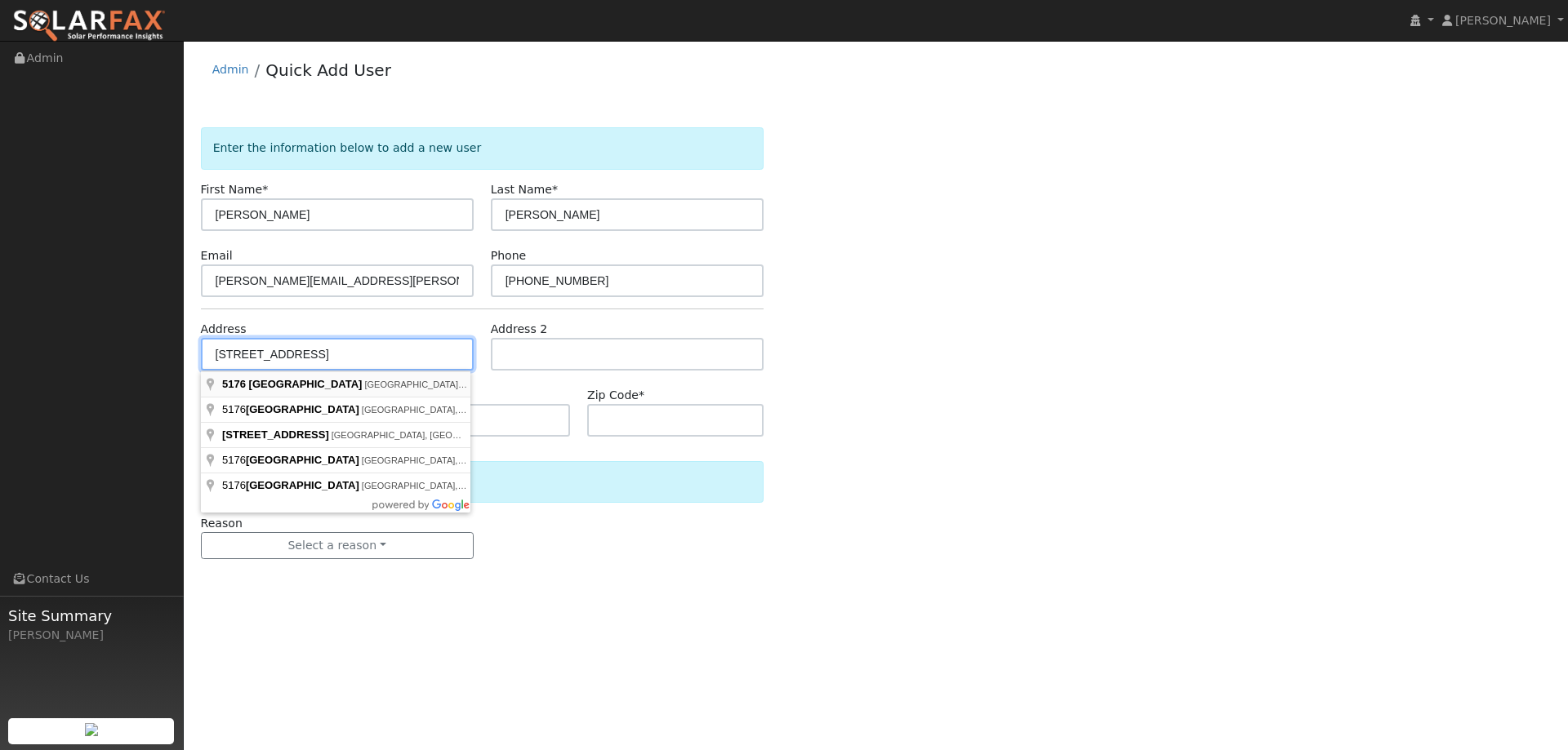
type input "5176 Pond Side Way"
type input "Fairfield"
type input "CA"
type input "94534"
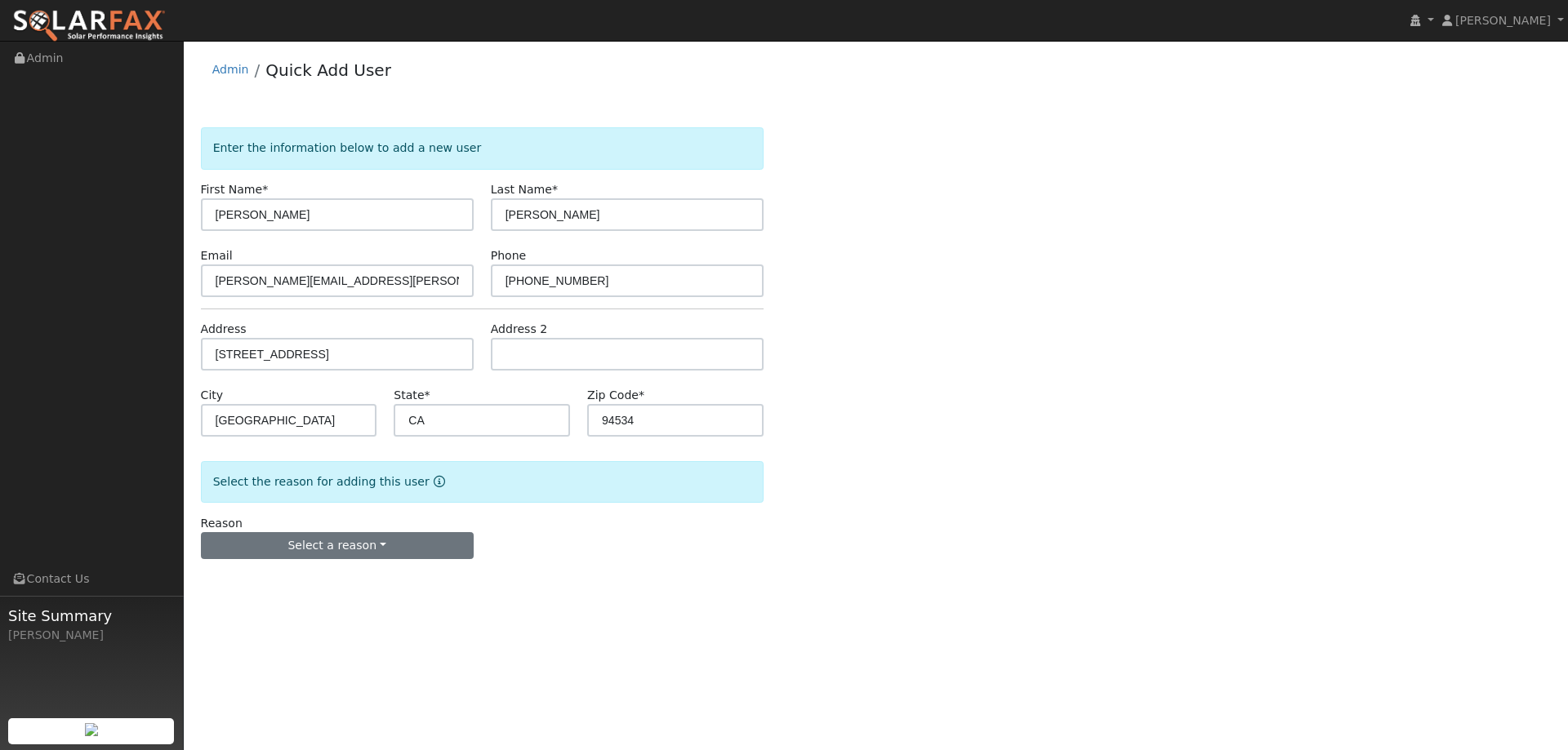
drag, startPoint x: 391, startPoint y: 526, endPoint x: 391, endPoint y: 539, distance: 13.0
click at [391, 527] on div "Reason Select a reason New lead New customer adding solar New customer has solar" at bounding box center [337, 537] width 290 height 45
click at [391, 539] on button "Select a reason" at bounding box center [337, 546] width 272 height 27
click at [338, 574] on link "New lead" at bounding box center [292, 578] width 181 height 22
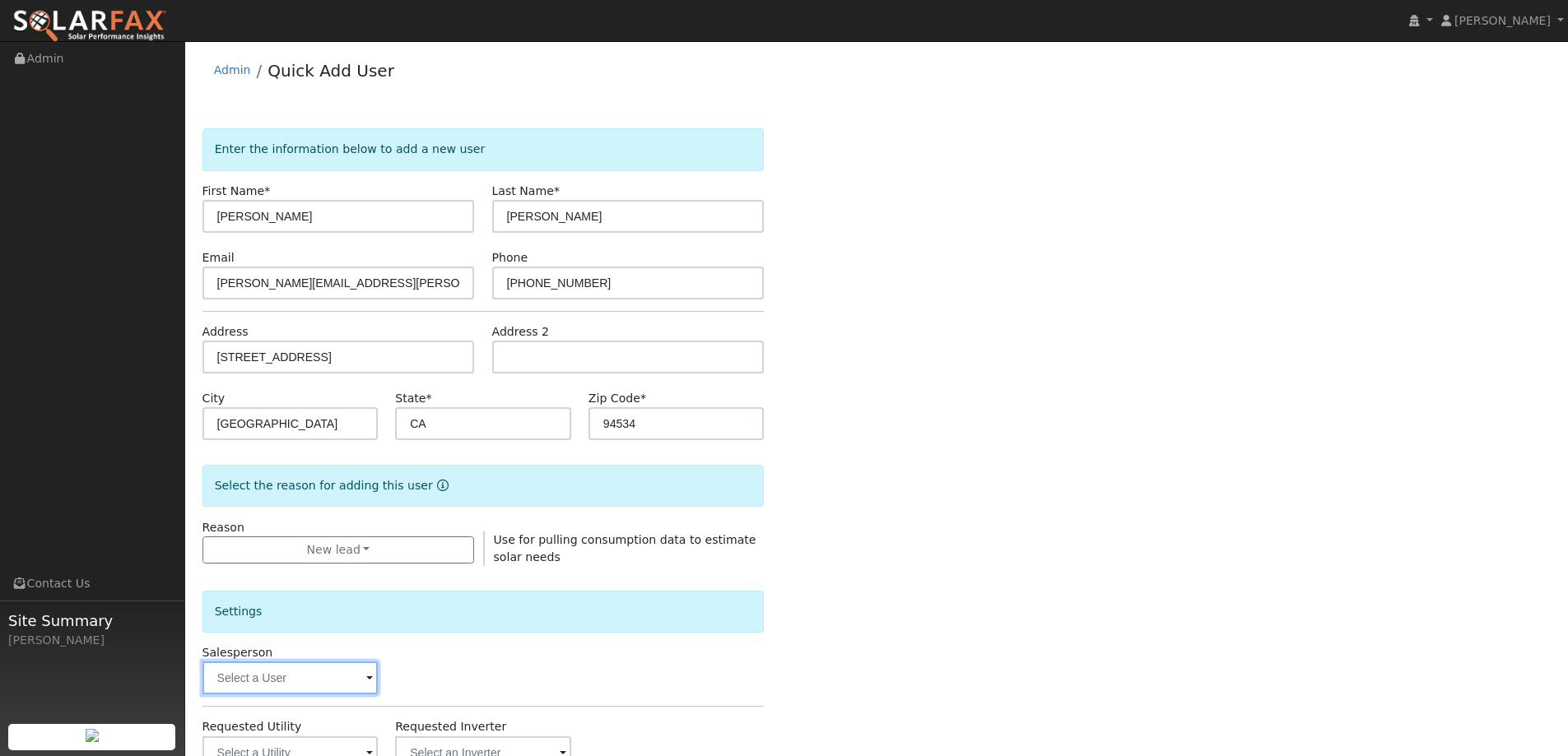
click at [352, 688] on input "text" at bounding box center [290, 677] width 176 height 32
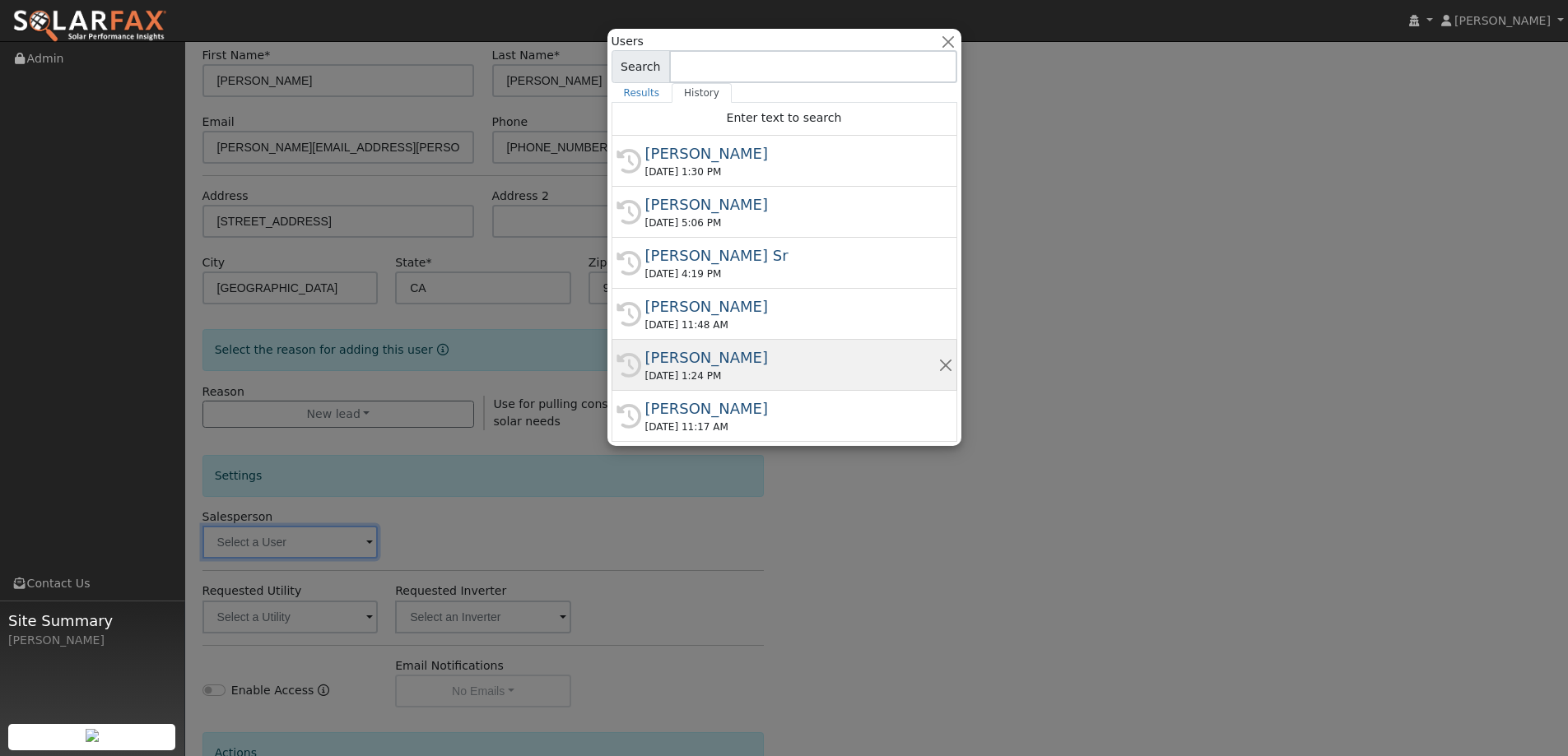
scroll to position [164, 0]
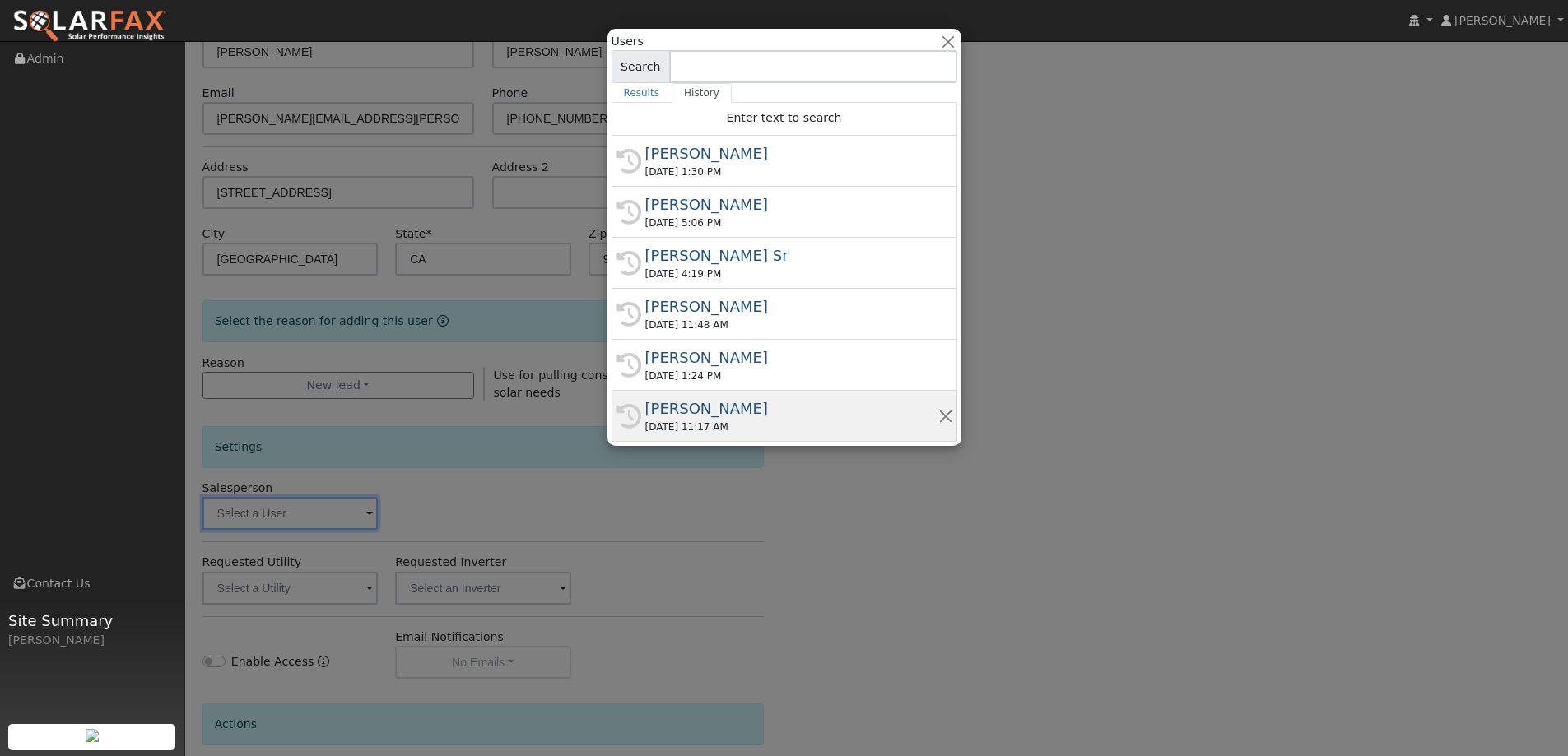
click at [744, 425] on div "09/18/2025 11:17 AM" at bounding box center [792, 427] width 293 height 15
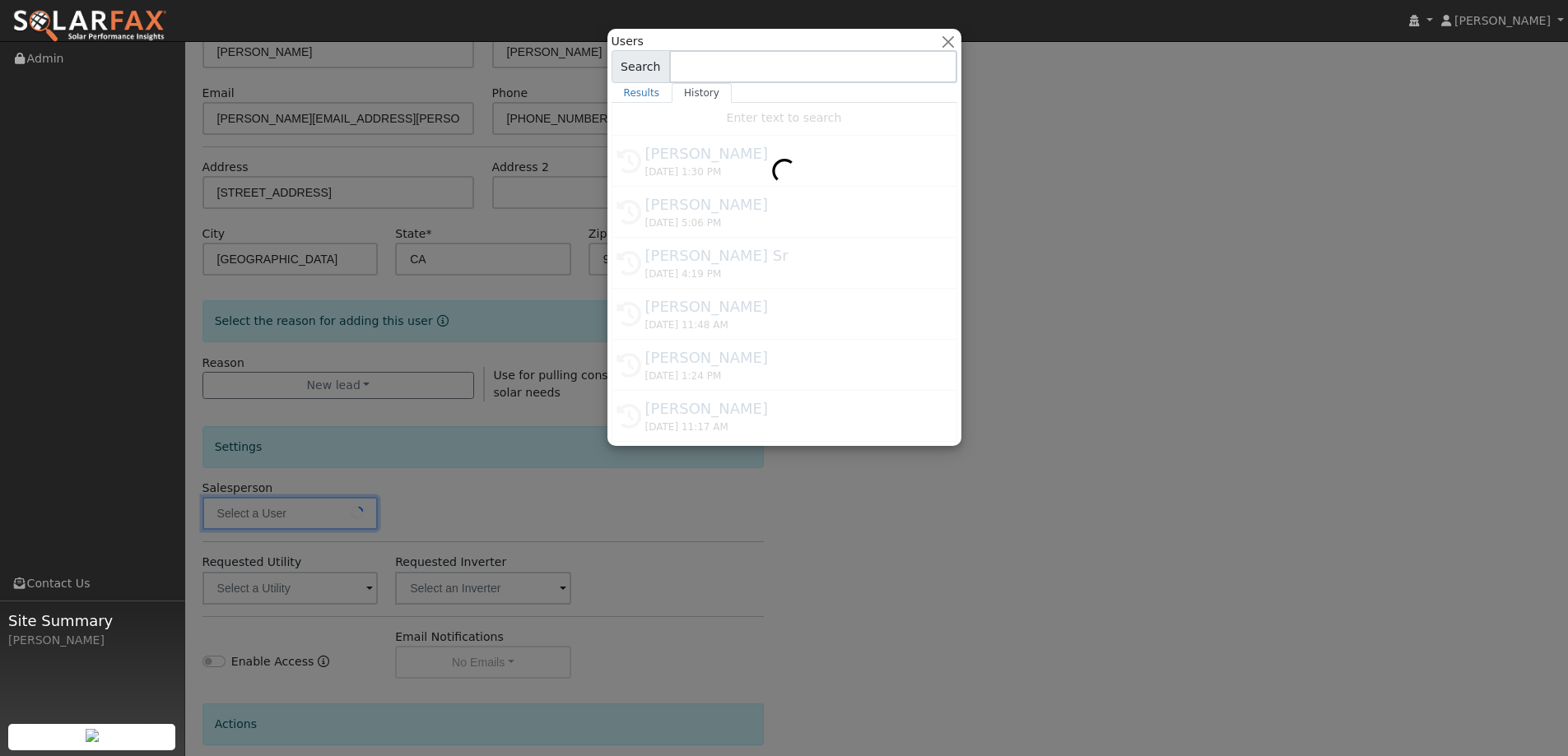
type input "Jon Landsman"
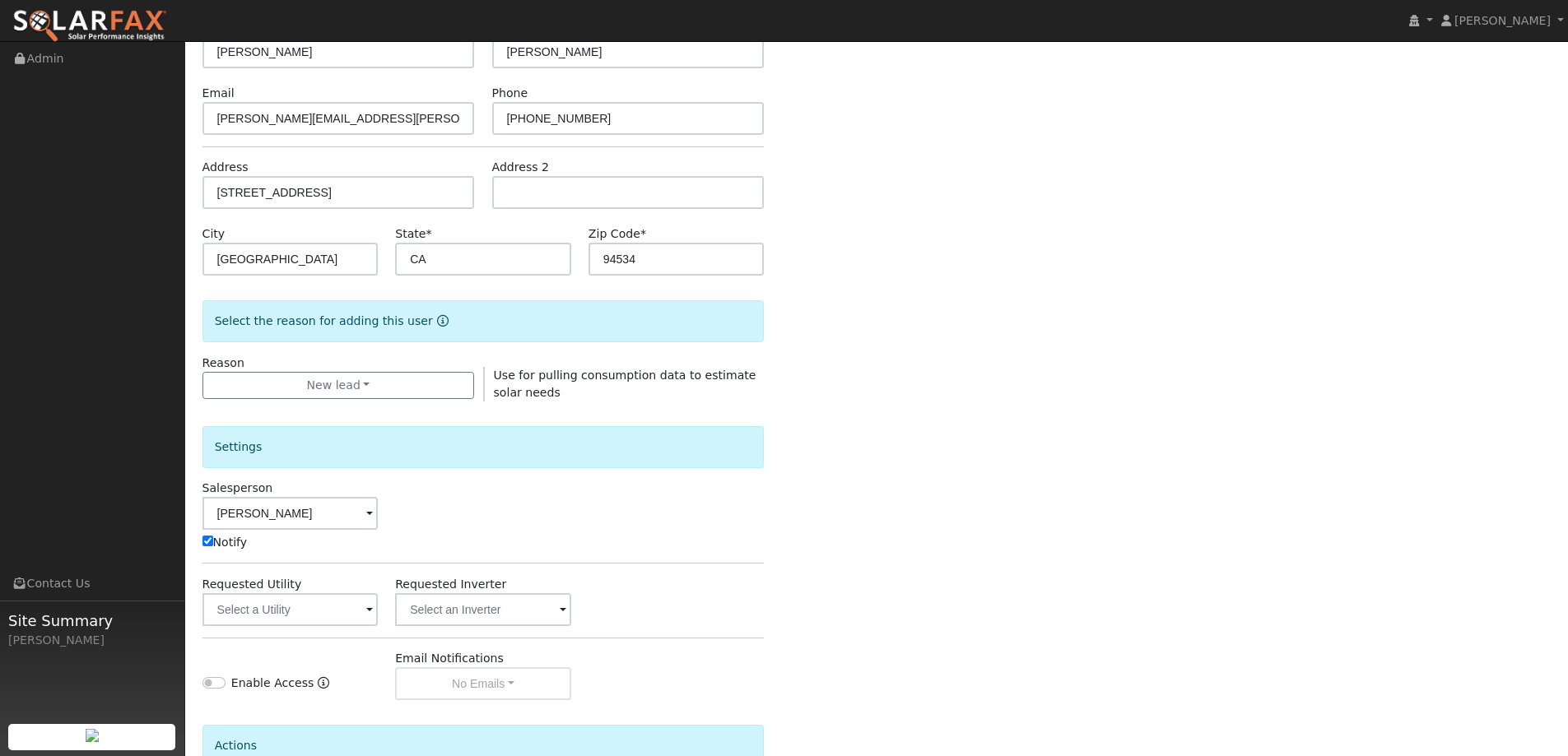
scroll to position [329, 0]
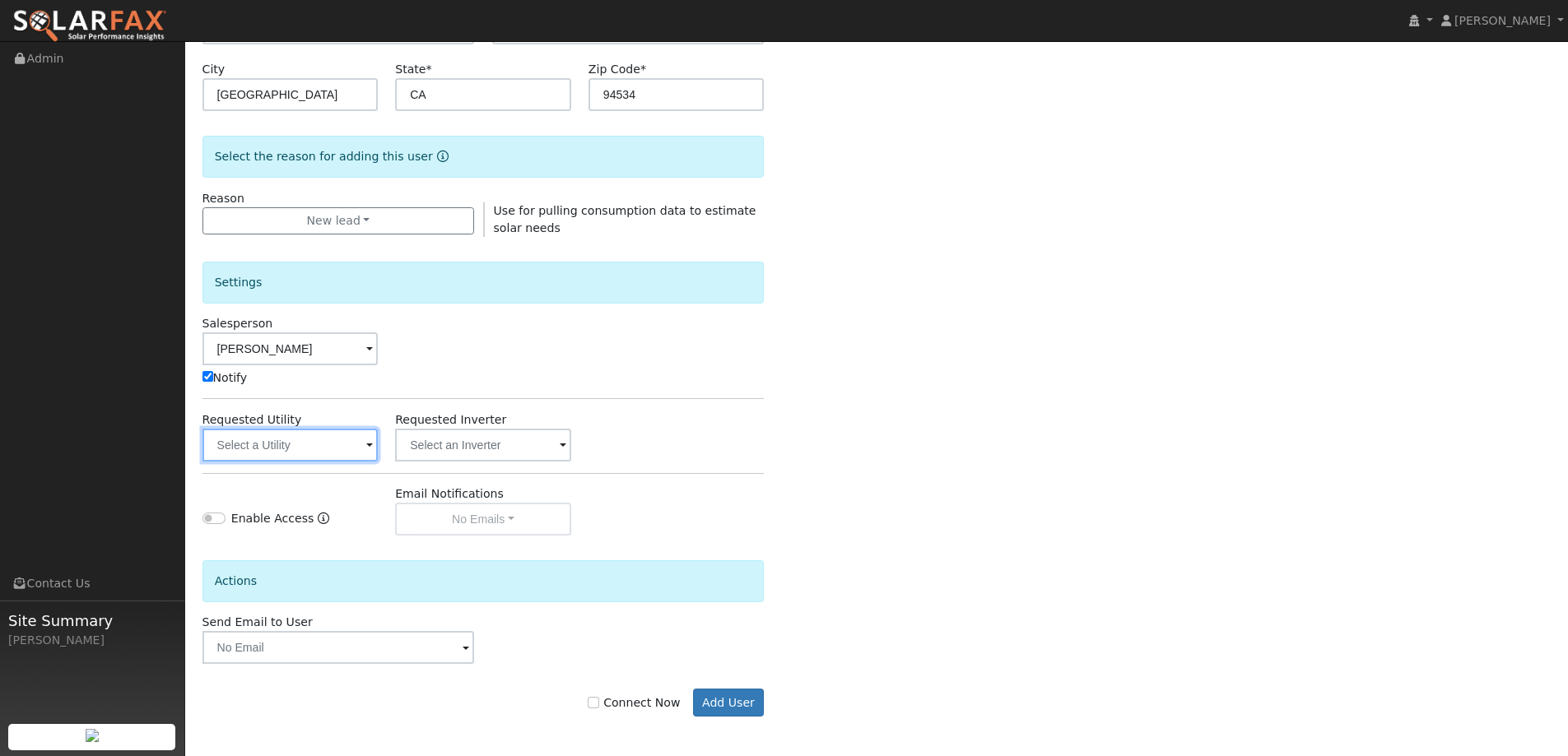
click at [335, 447] on input "text" at bounding box center [290, 444] width 176 height 32
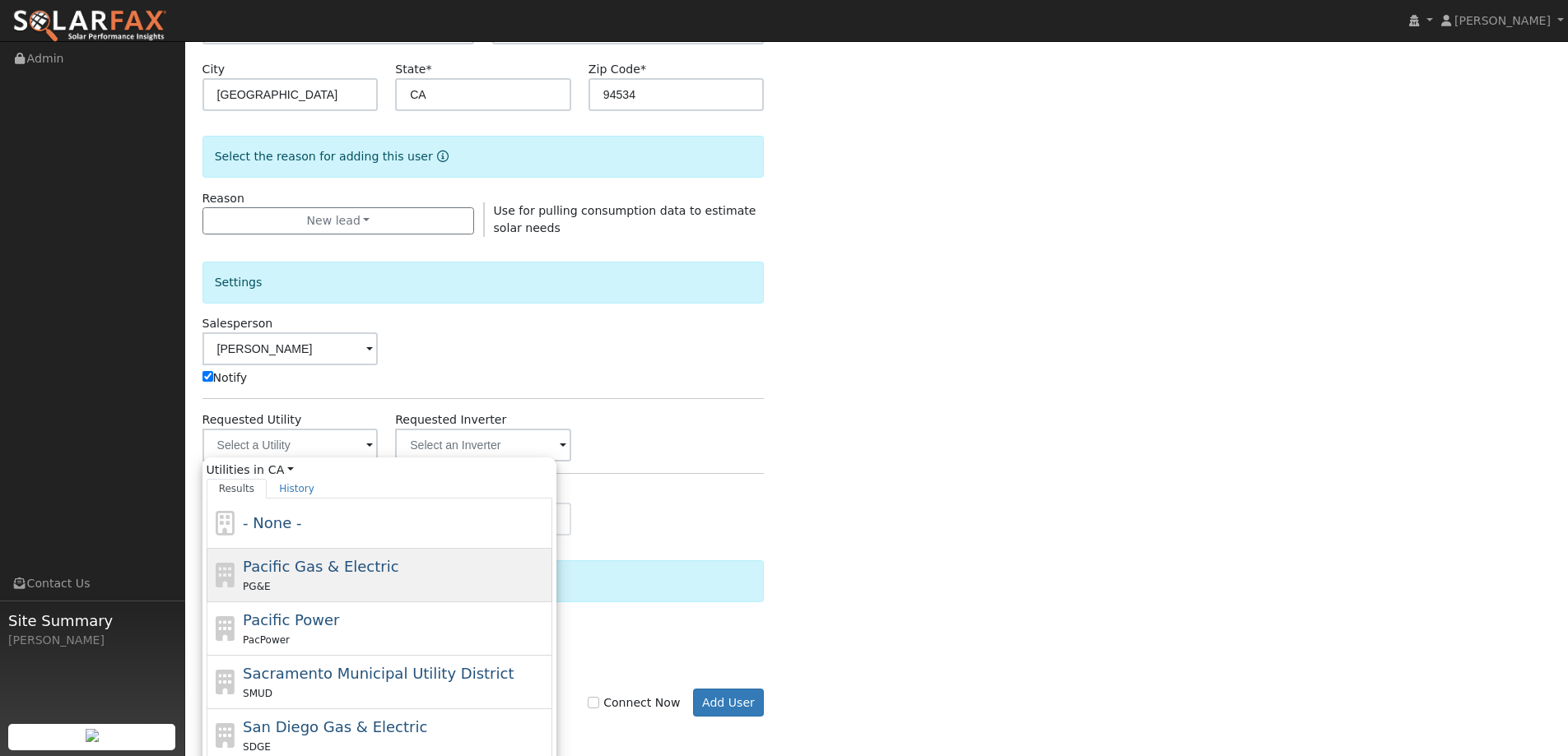
click at [345, 584] on div "PG&E" at bounding box center [395, 586] width 305 height 18
type input "Pacific Gas & Electric"
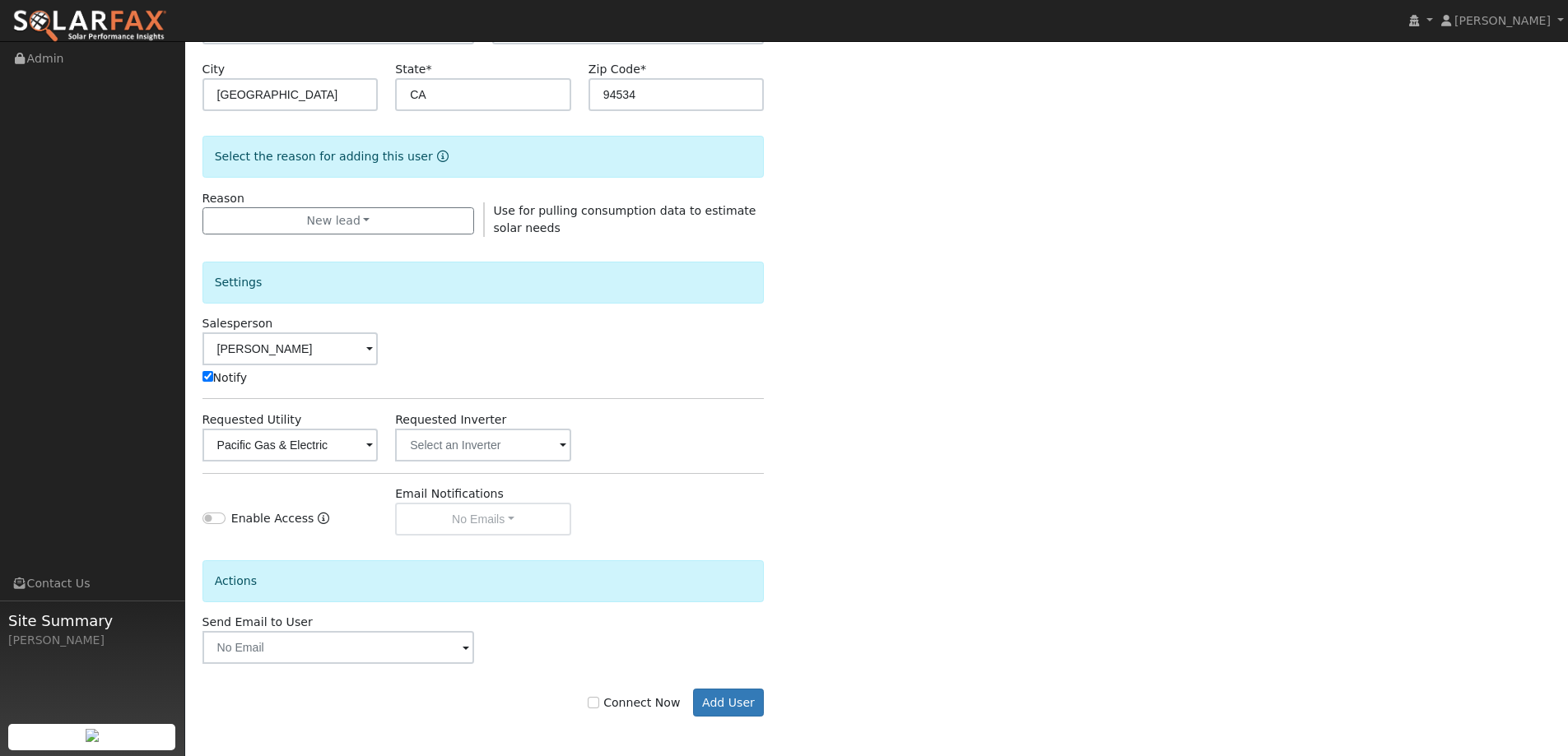
click at [613, 708] on label "Connect Now" at bounding box center [633, 703] width 92 height 18
click at [599, 708] on input "Connect Now" at bounding box center [593, 703] width 12 height 12
checkbox input "true"
click at [702, 703] on button "Add User" at bounding box center [729, 702] width 72 height 28
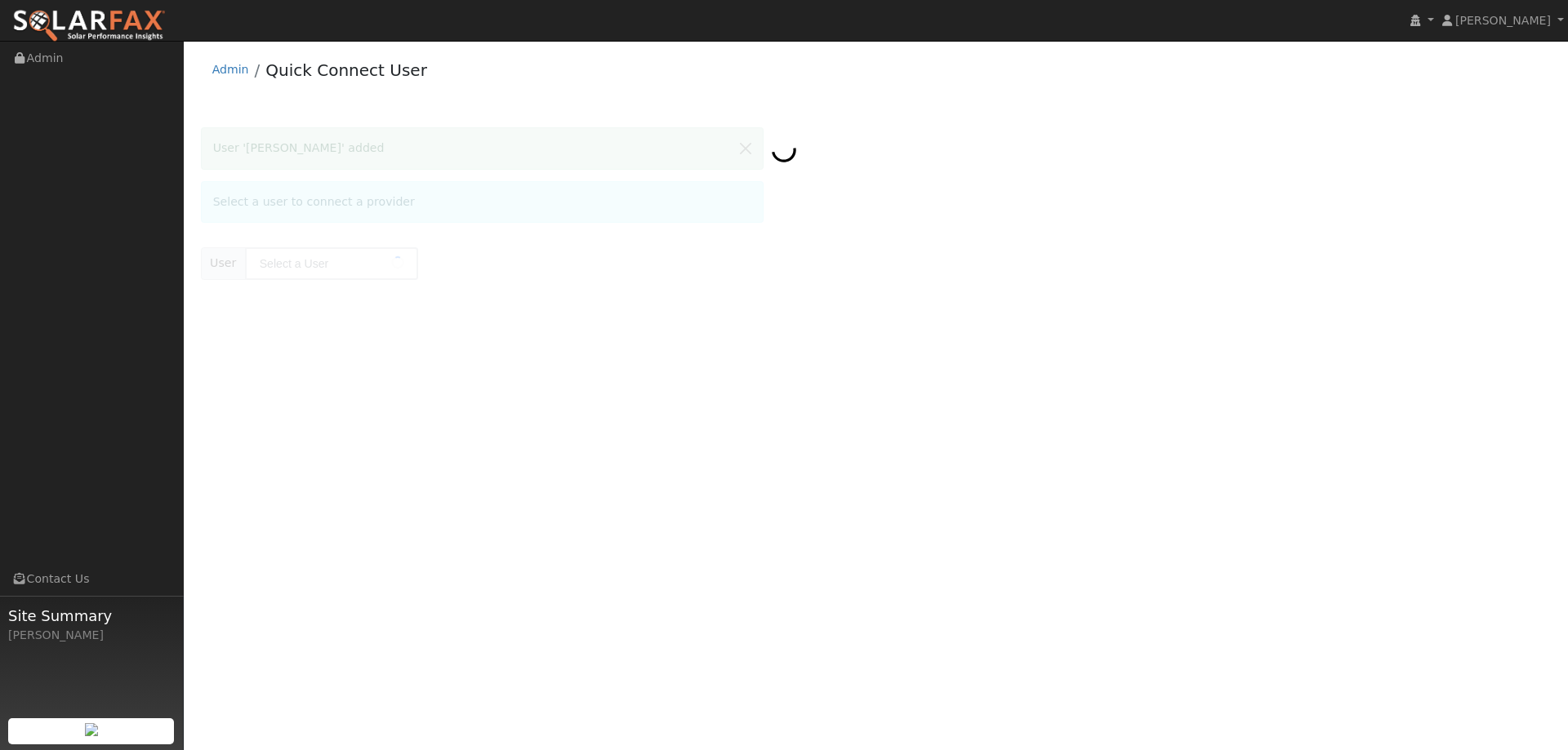
type input "Meaghan Malaret"
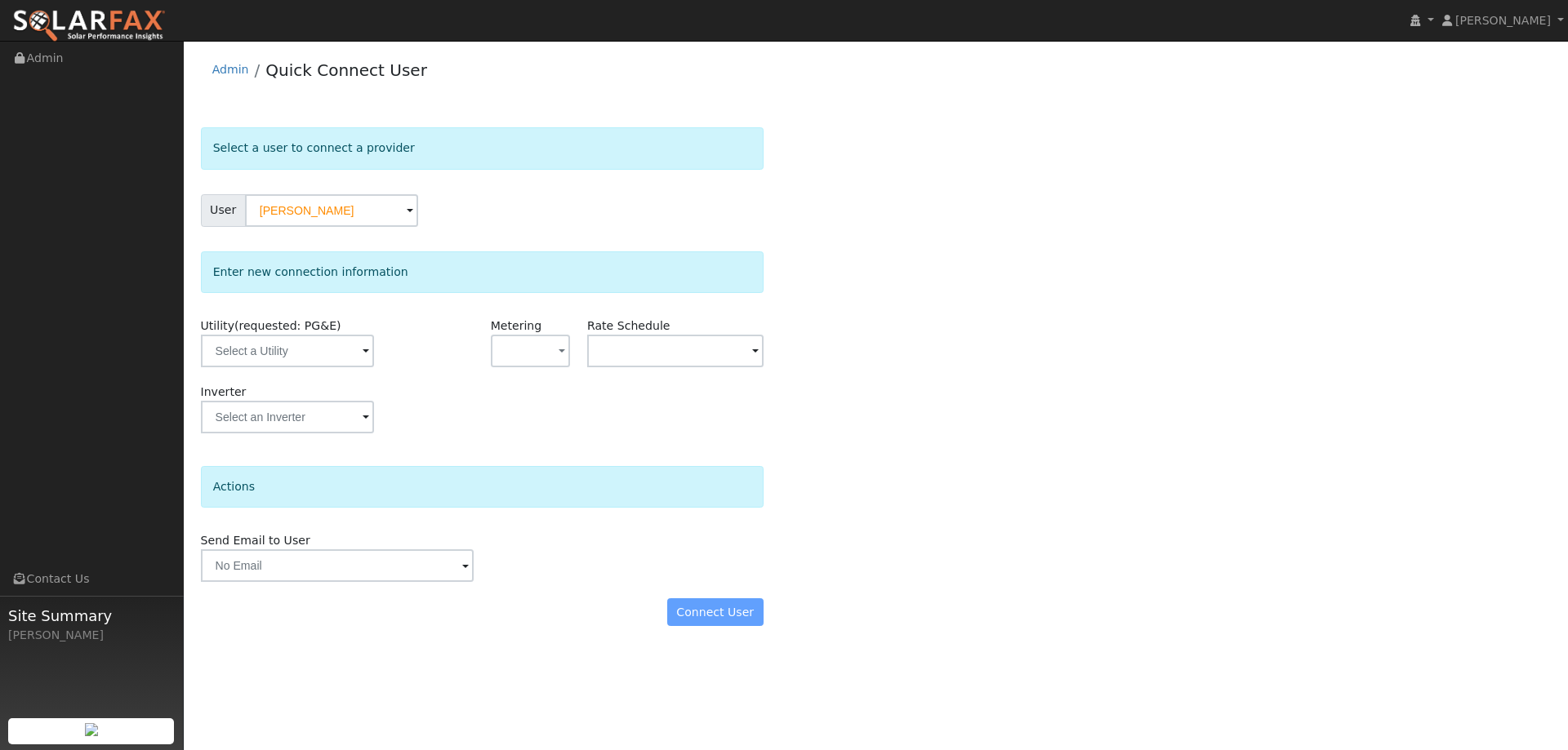
click at [317, 368] on div "Utility (requested: PG&E)" at bounding box center [289, 350] width 193 height 66
click at [323, 358] on input "text" at bounding box center [287, 350] width 173 height 32
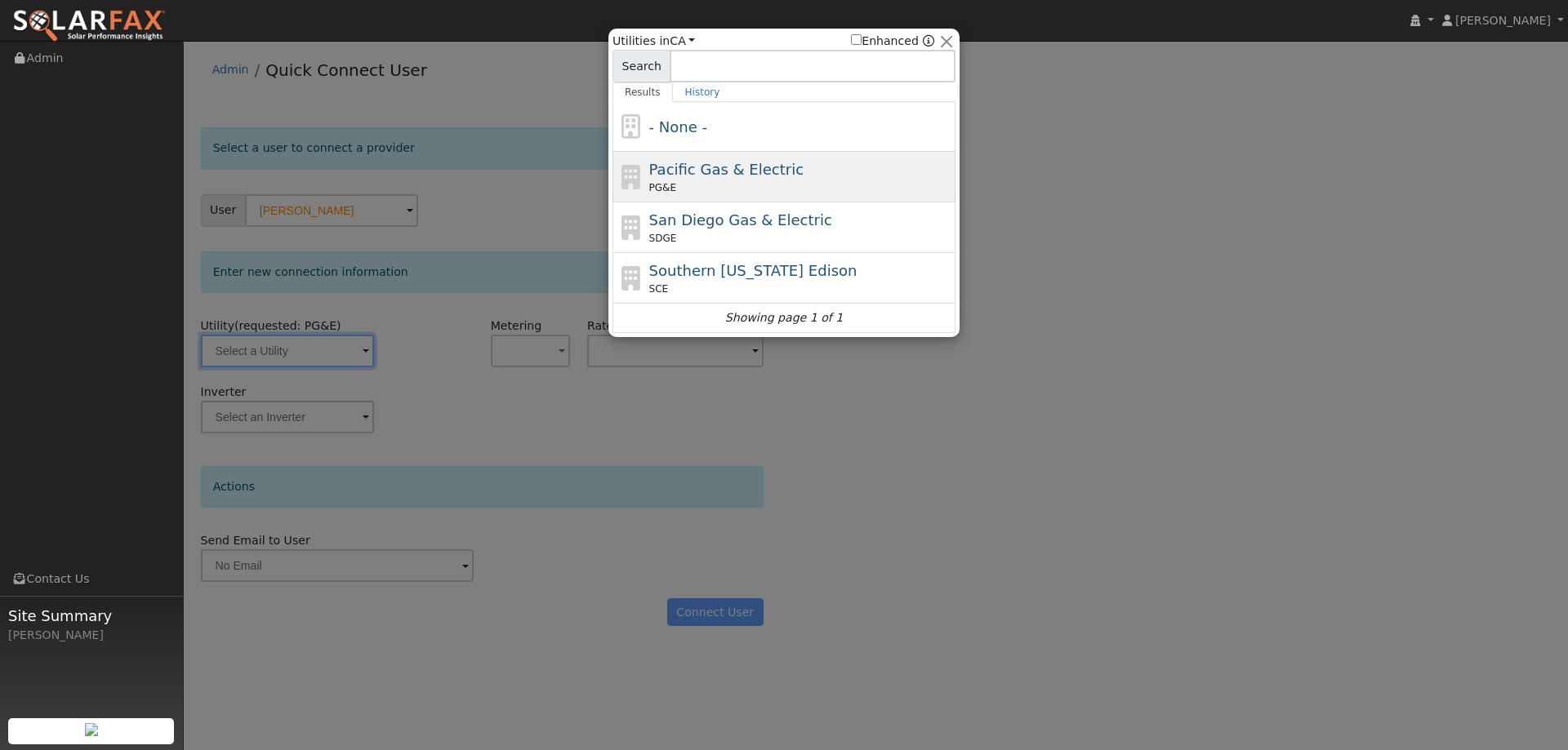
click at [640, 179] on icon at bounding box center [631, 177] width 27 height 24
type input "PG&E"
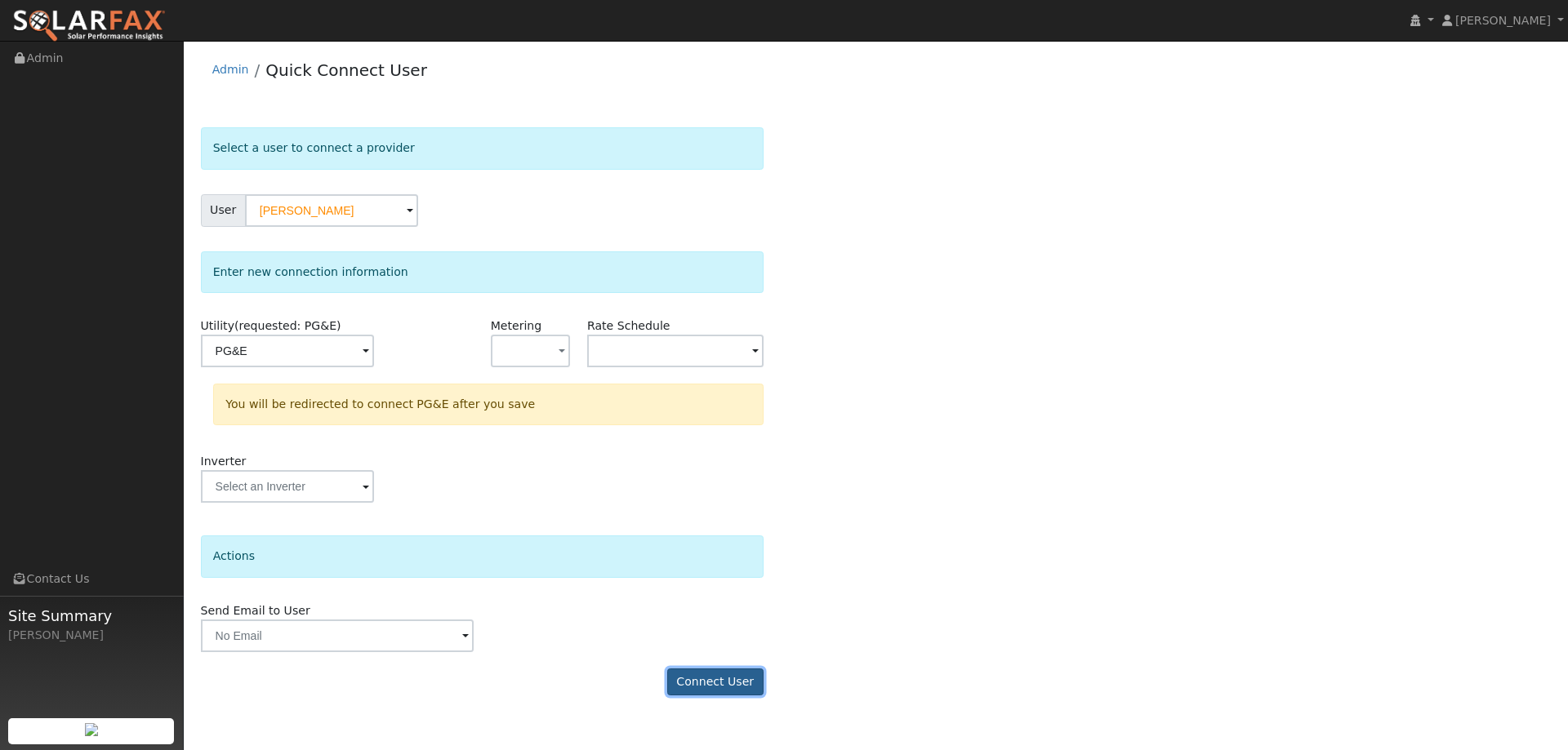
click at [682, 680] on button "Connect User" at bounding box center [715, 682] width 97 height 27
